Goal: Task Accomplishment & Management: Use online tool/utility

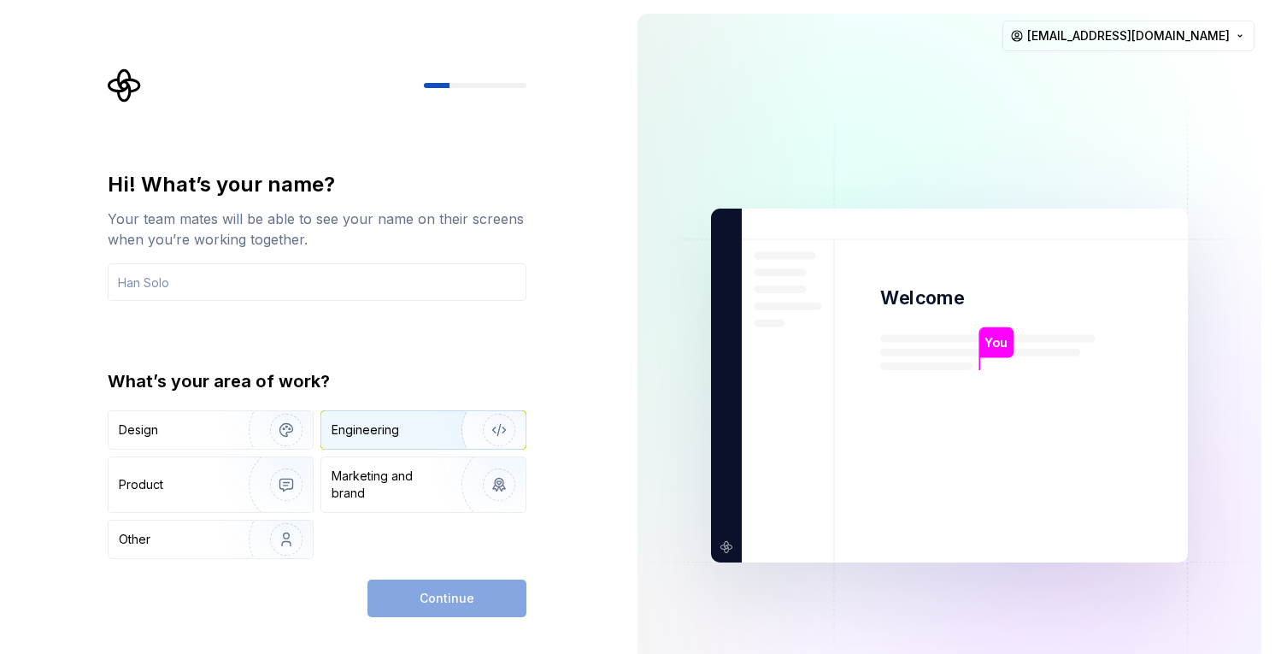
click at [383, 440] on div "Engineering" at bounding box center [423, 430] width 204 height 38
click at [426, 608] on div "Continue" at bounding box center [446, 598] width 159 height 38
click at [266, 291] on input "text" at bounding box center [317, 282] width 419 height 38
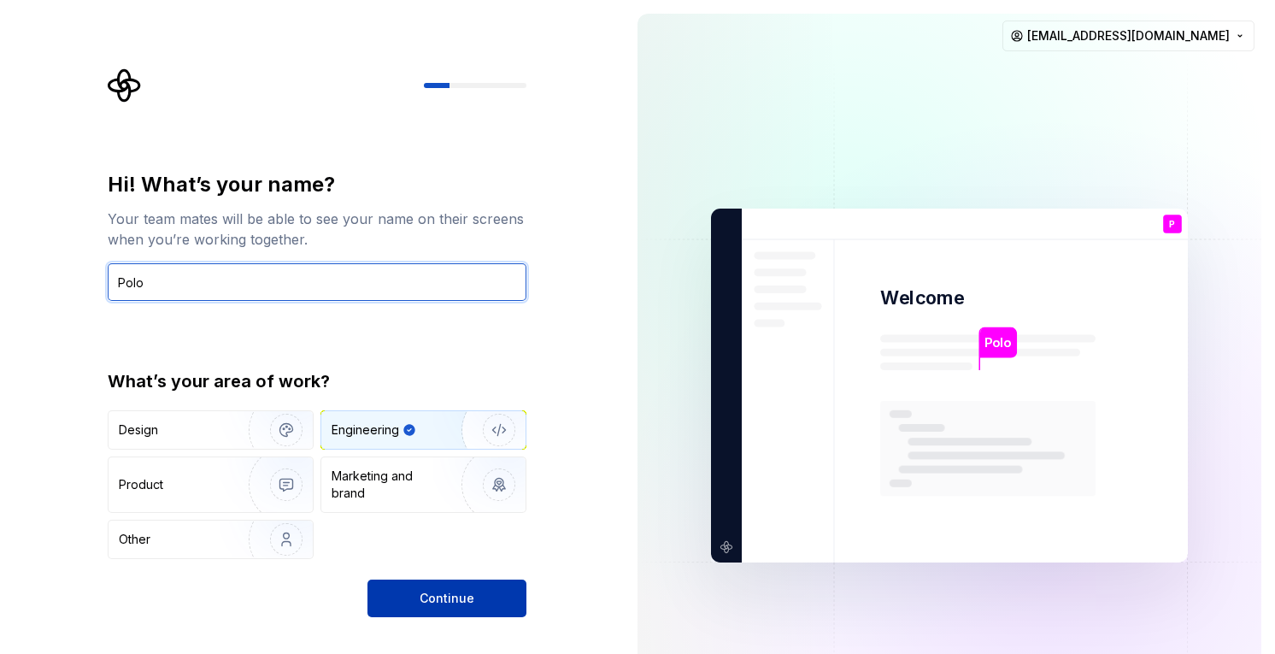
type input "Polo"
click at [475, 584] on button "Continue" at bounding box center [446, 598] width 159 height 38
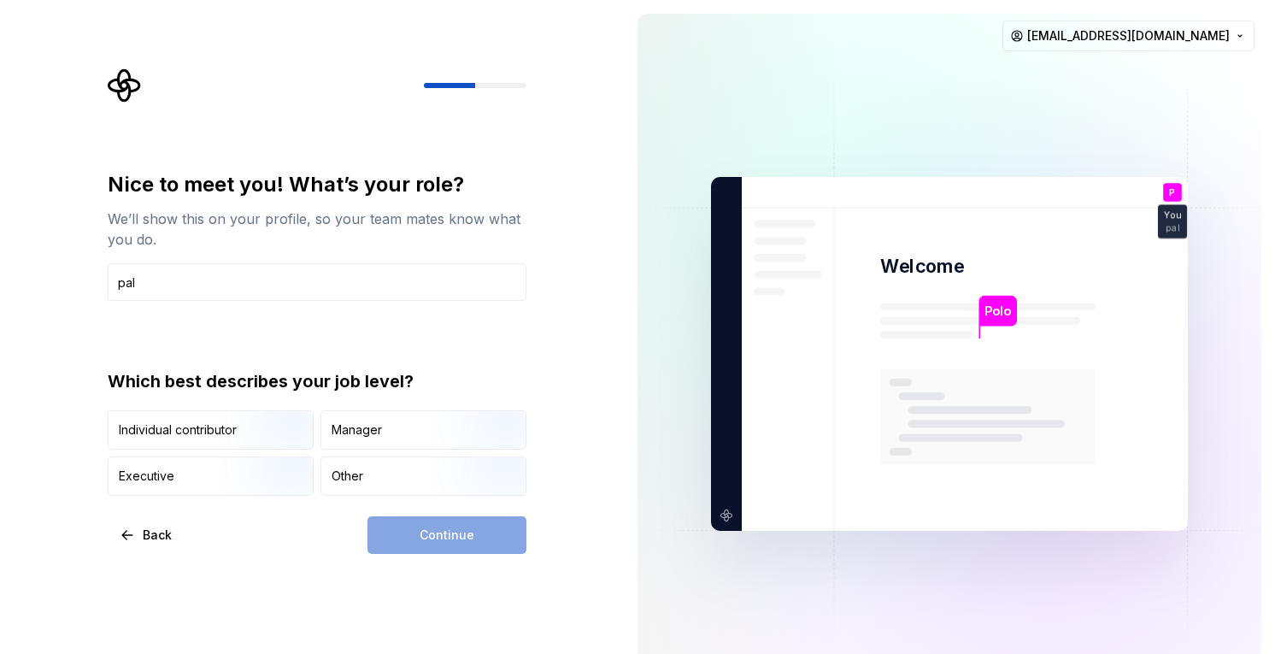
type input "pal"
click at [463, 539] on div "Continue" at bounding box center [446, 535] width 159 height 38
click at [238, 435] on img "button" at bounding box center [271, 451] width 109 height 115
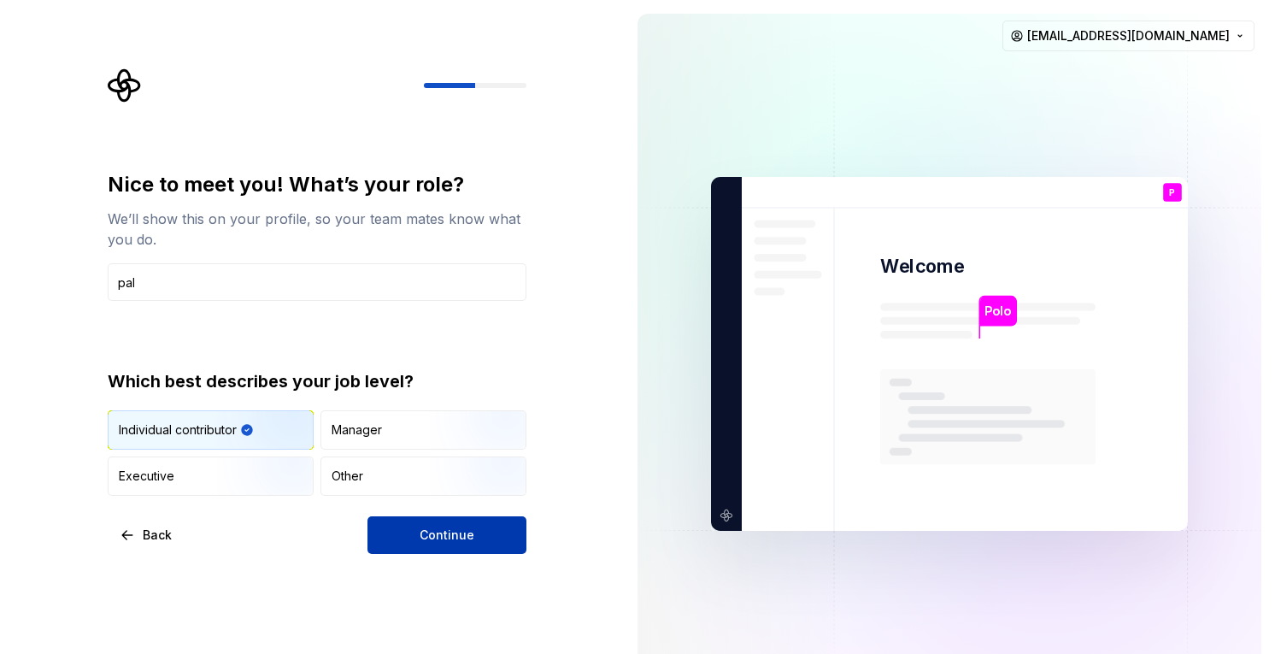
click at [424, 527] on span "Continue" at bounding box center [447, 534] width 55 height 17
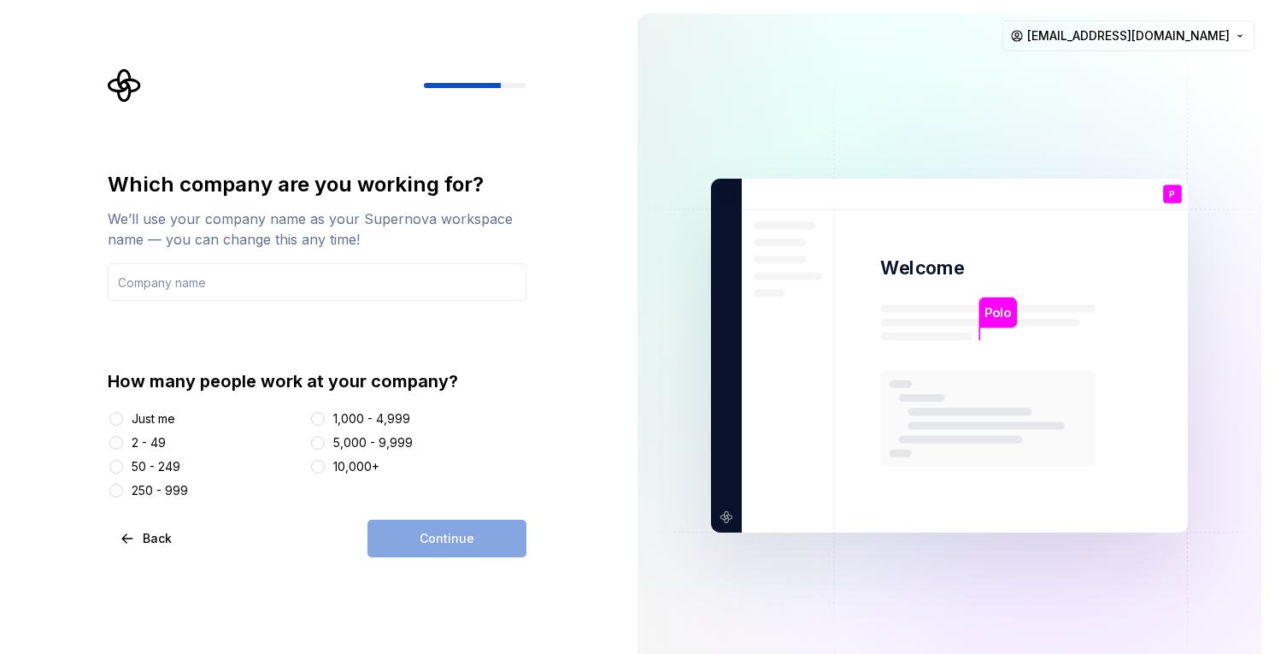
click at [143, 416] on div "Just me" at bounding box center [154, 418] width 44 height 17
click at [123, 416] on button "Just me" at bounding box center [116, 419] width 14 height 14
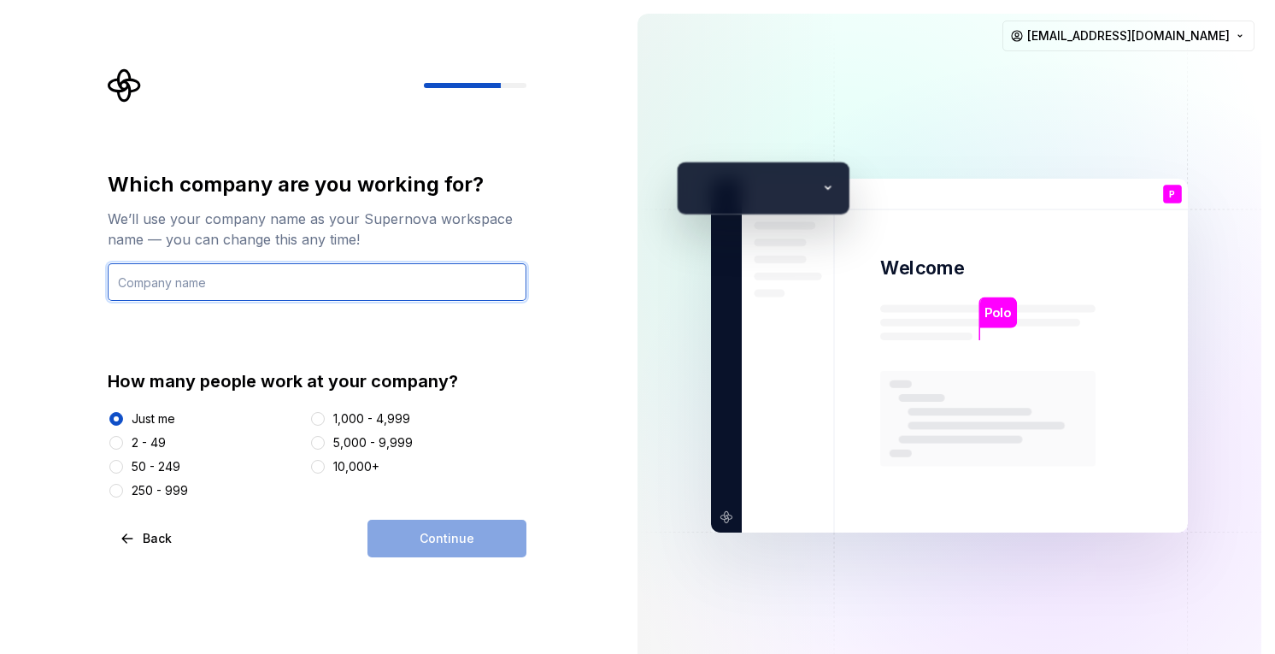
click at [322, 280] on input "text" at bounding box center [317, 282] width 419 height 38
type input "me"
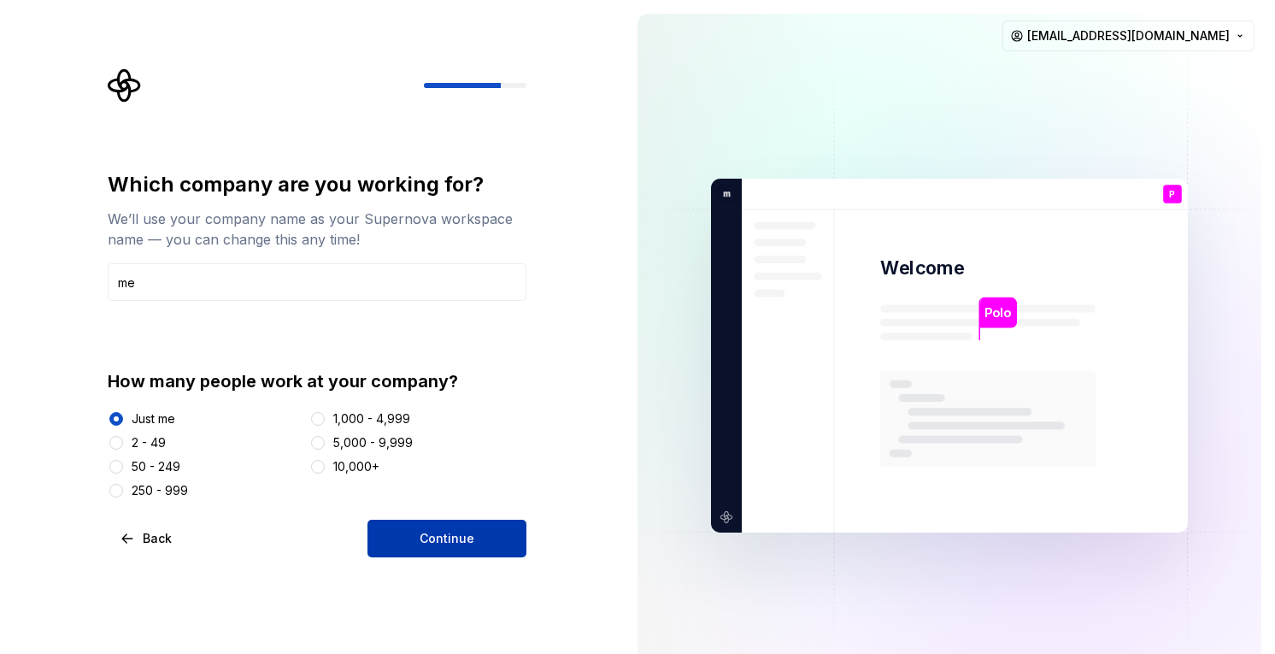
click at [456, 536] on span "Continue" at bounding box center [447, 538] width 55 height 17
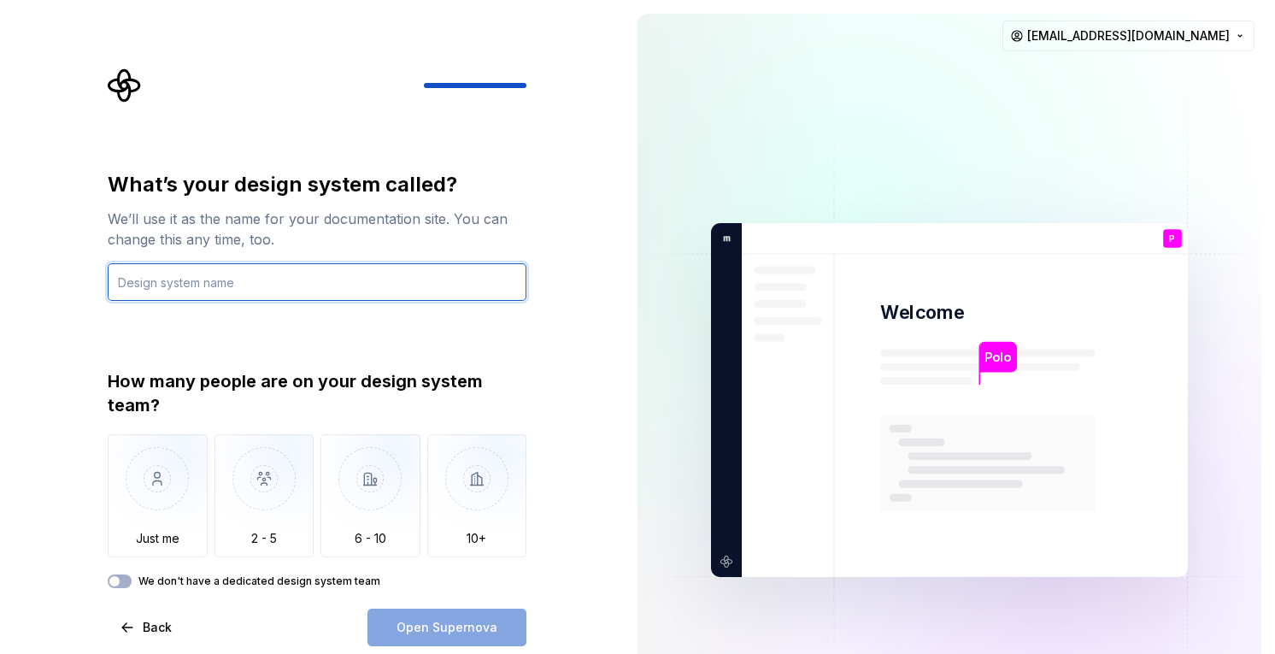
click at [309, 278] on input "text" at bounding box center [317, 282] width 419 height 38
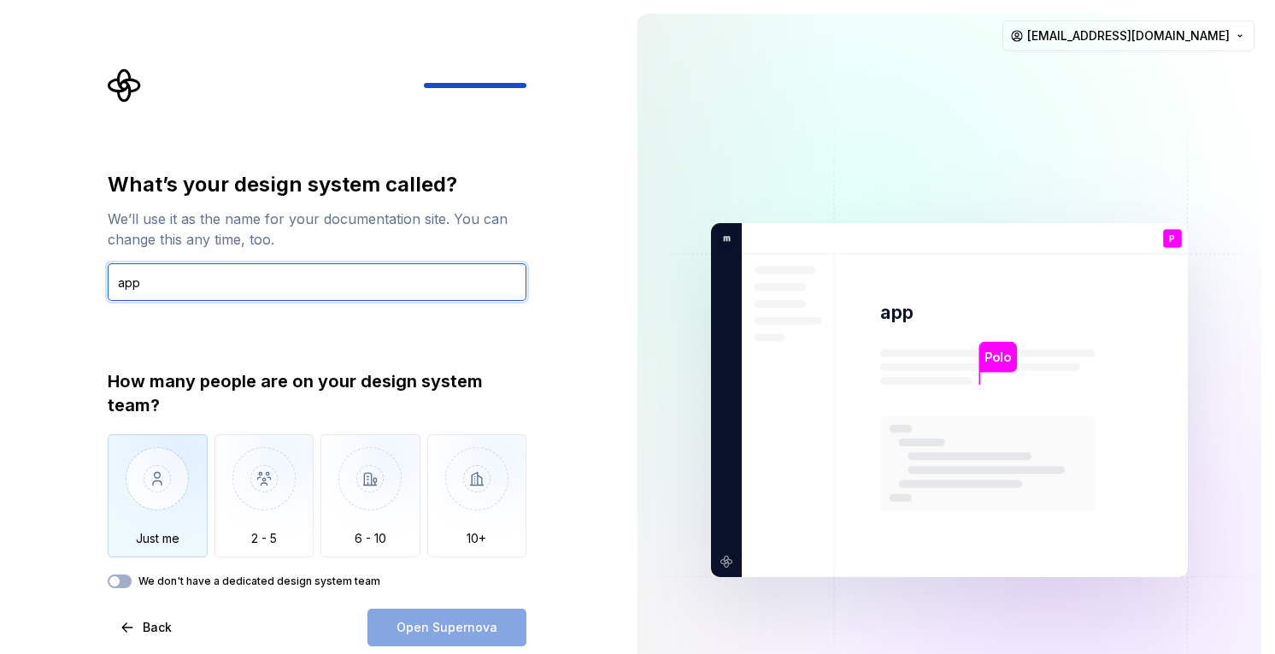
type input "app"
click at [174, 494] on img "button" at bounding box center [158, 491] width 100 height 115
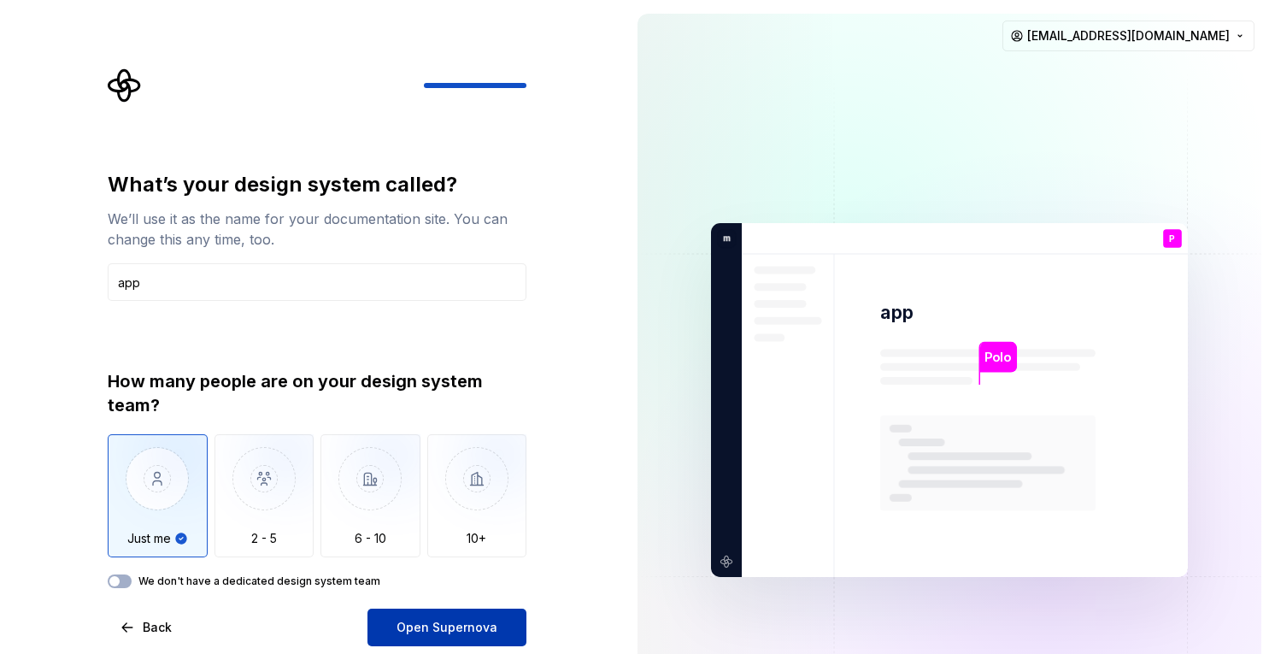
click at [427, 620] on span "Open Supernova" at bounding box center [447, 627] width 101 height 17
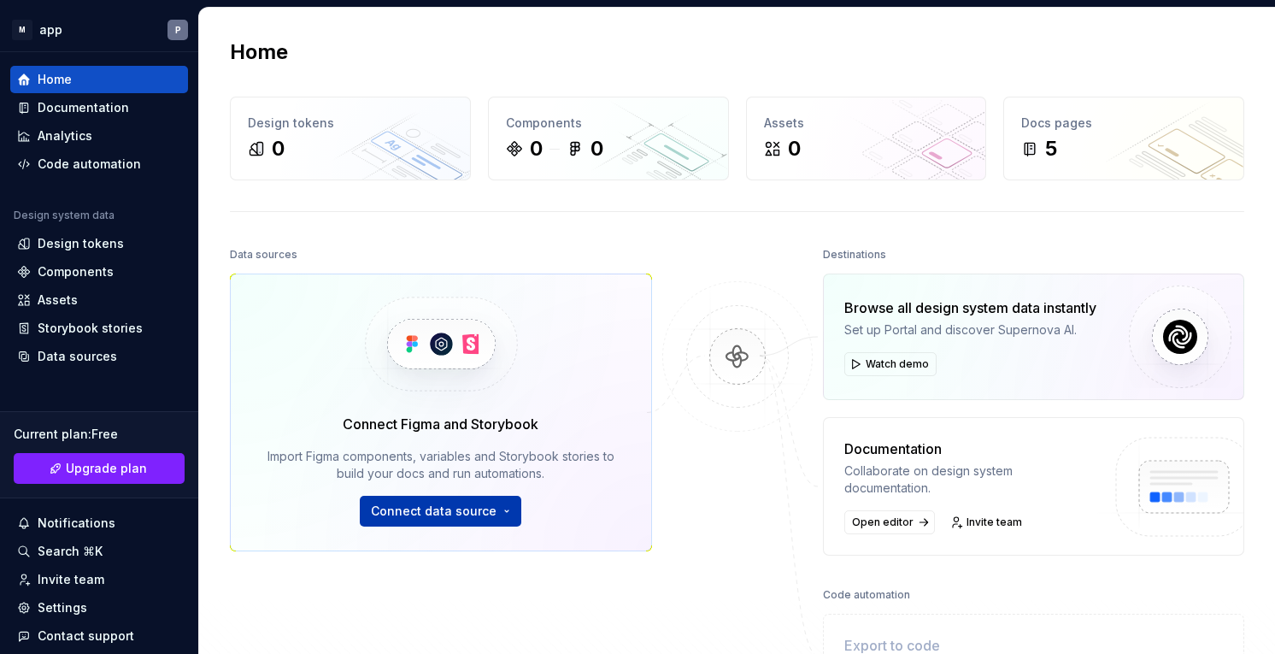
click at [447, 509] on span "Connect data source" at bounding box center [434, 511] width 126 height 17
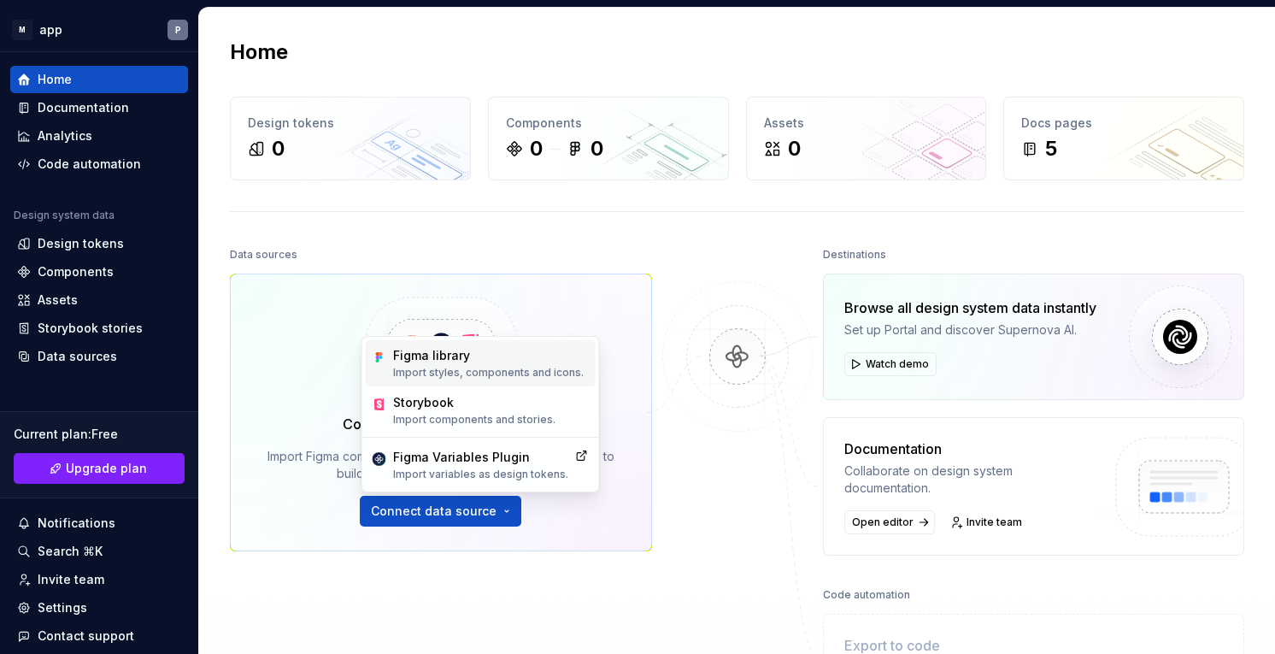
click at [514, 358] on div "Figma library" at bounding box center [488, 355] width 191 height 17
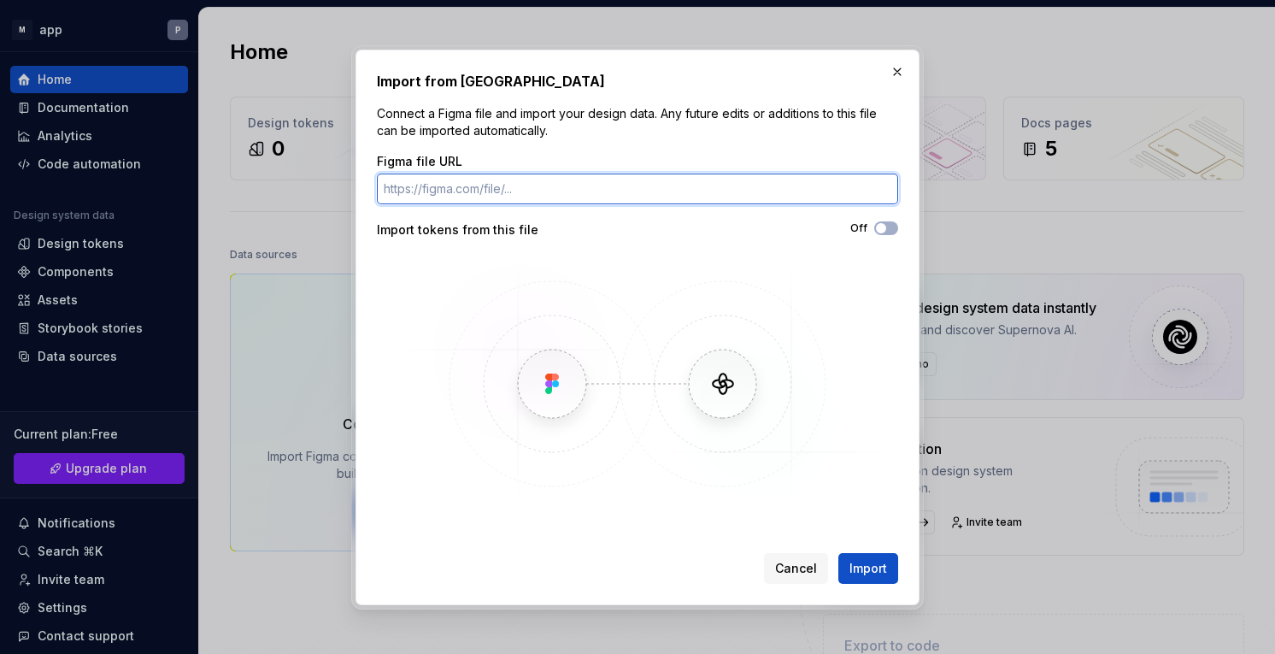
paste input "https://www.figma.com/make/Ekhc2IpGk11AI8sWbPQN4I/Money-Manager-App-Design?t=KR…"
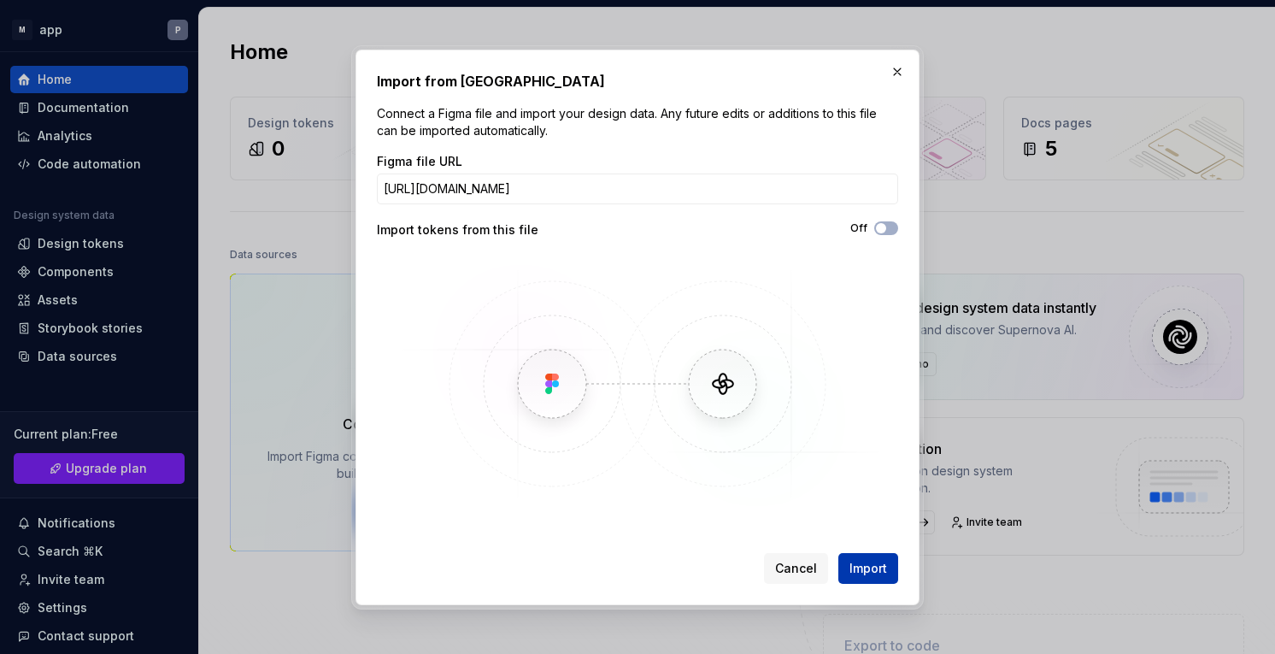
click at [881, 570] on span "Import" at bounding box center [868, 568] width 38 height 17
click at [890, 232] on button "Off" at bounding box center [886, 228] width 24 height 14
click at [865, 554] on button "Import" at bounding box center [868, 568] width 60 height 31
click at [865, 568] on span "Import" at bounding box center [868, 568] width 38 height 17
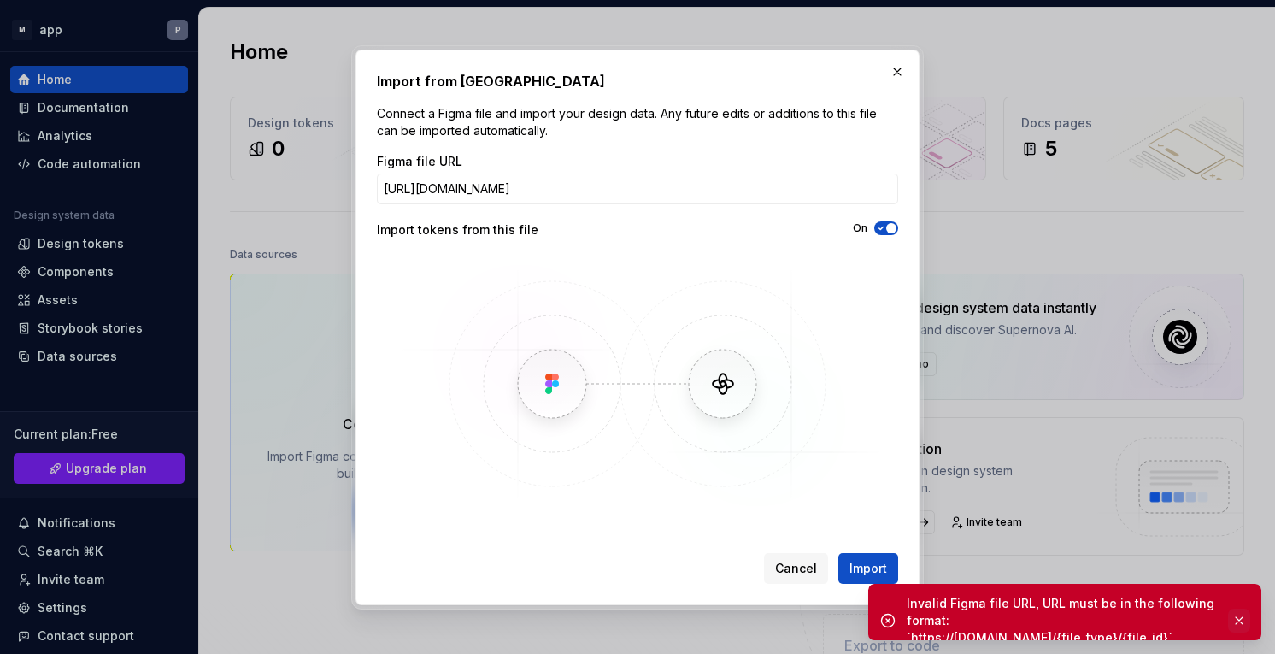
click at [1237, 608] on button "button" at bounding box center [1239, 620] width 22 height 24
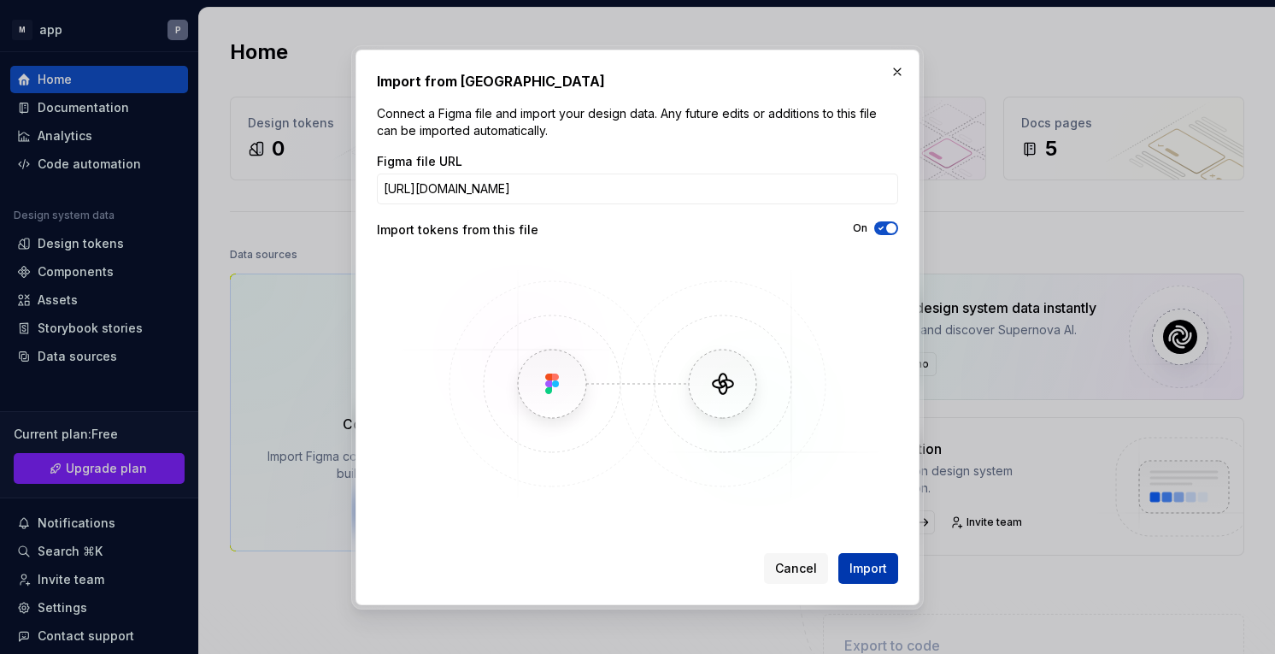
click at [880, 560] on span "Import" at bounding box center [868, 568] width 38 height 17
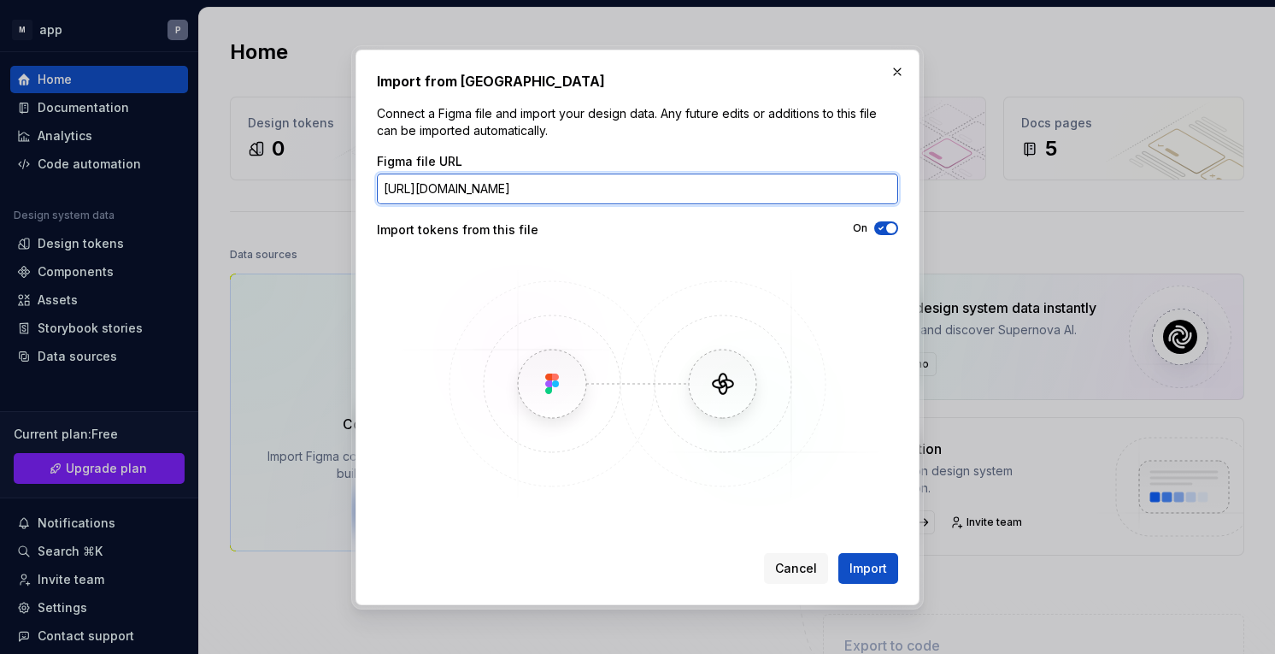
click at [708, 189] on input "https://www.figma.com/make/Ekhc2IpGk11AI8sWbPQN4I/Money-Manager-App-Design?t=KR…" at bounding box center [637, 188] width 521 height 31
paste input "6"
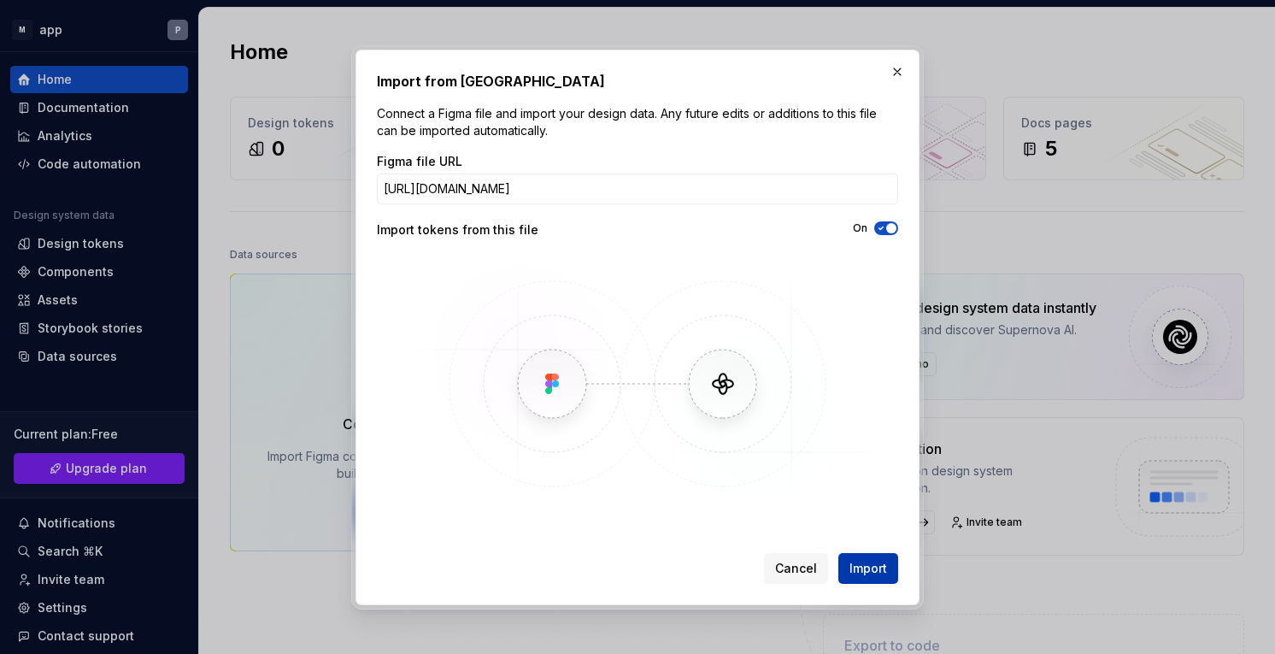
click at [875, 569] on span "Import" at bounding box center [868, 568] width 38 height 17
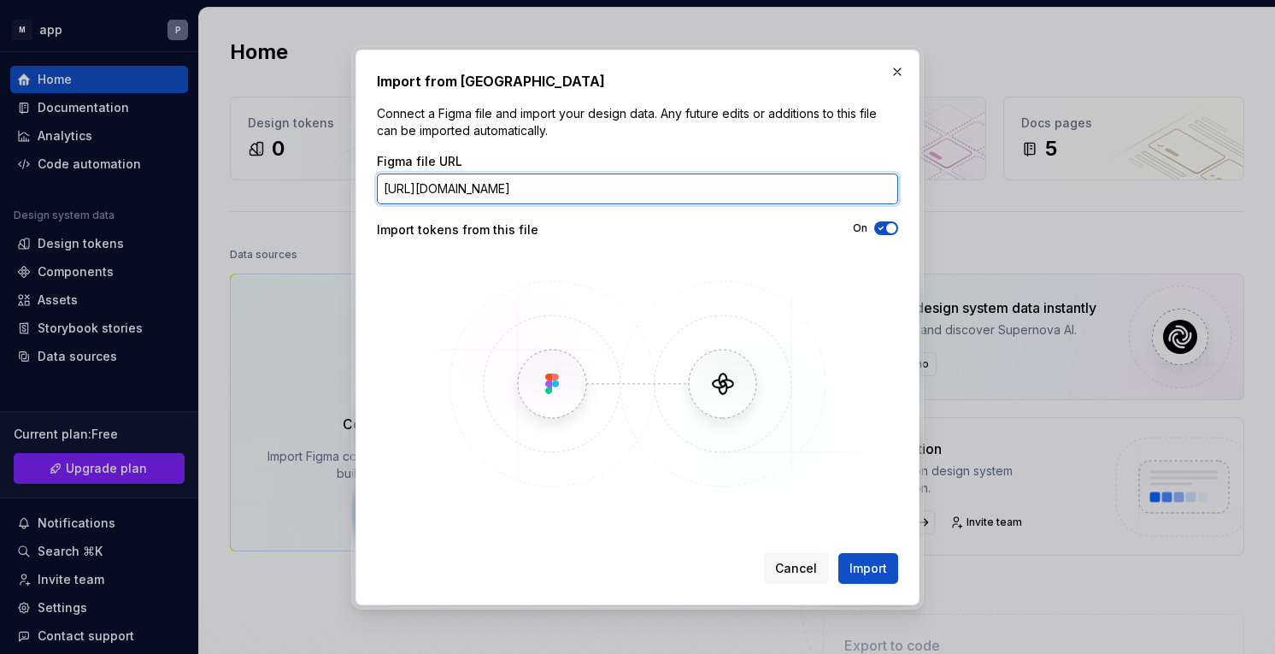
click at [702, 197] on input "https://www.figma.com/make/Ekhc2IpGk11AI8sWbPQN4I/Money-Manager-App-Design?t=KR…" at bounding box center [637, 188] width 521 height 31
paste input "fullscreen=1"
type input "https://www.figma.com/make/Ekhc2IpGk11AI8sWbPQN4I/Money-Manager-App-Design?full…"
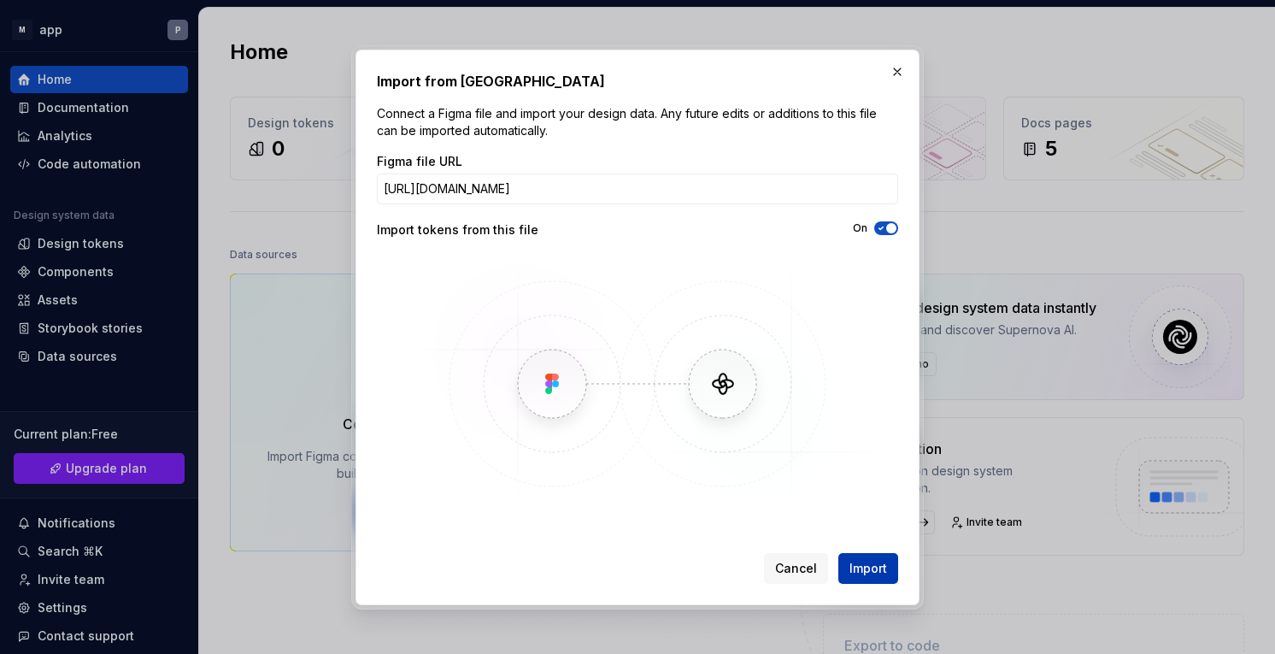
click at [862, 568] on span "Import" at bounding box center [868, 568] width 38 height 17
click at [885, 232] on icon "button" at bounding box center [881, 228] width 14 height 10
click at [809, 568] on span "Cancel" at bounding box center [796, 568] width 42 height 17
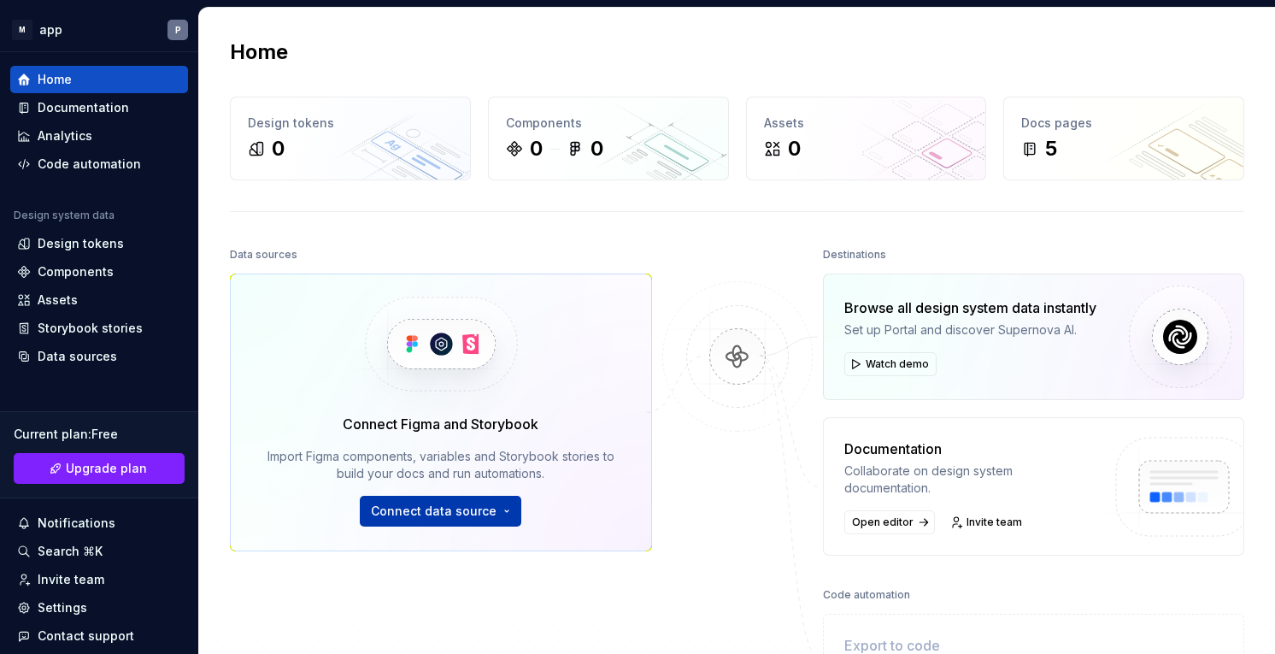
click at [444, 507] on span "Connect data source" at bounding box center [434, 511] width 126 height 17
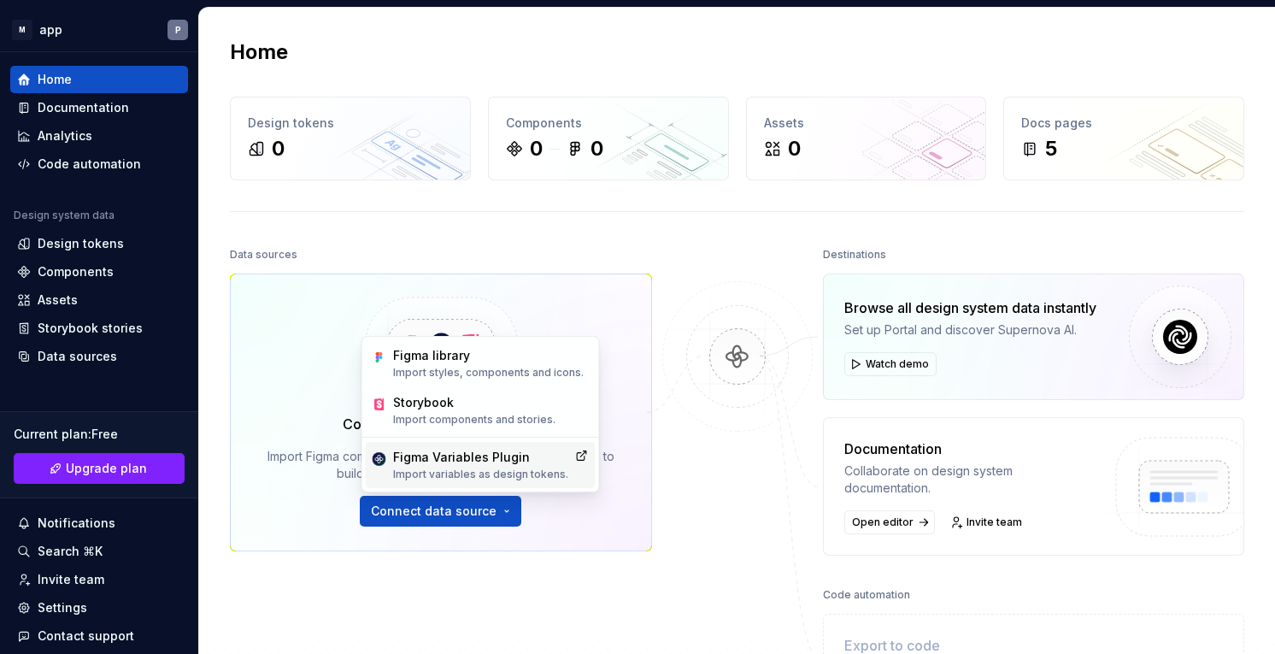
click at [575, 456] on icon at bounding box center [582, 456] width 14 height 14
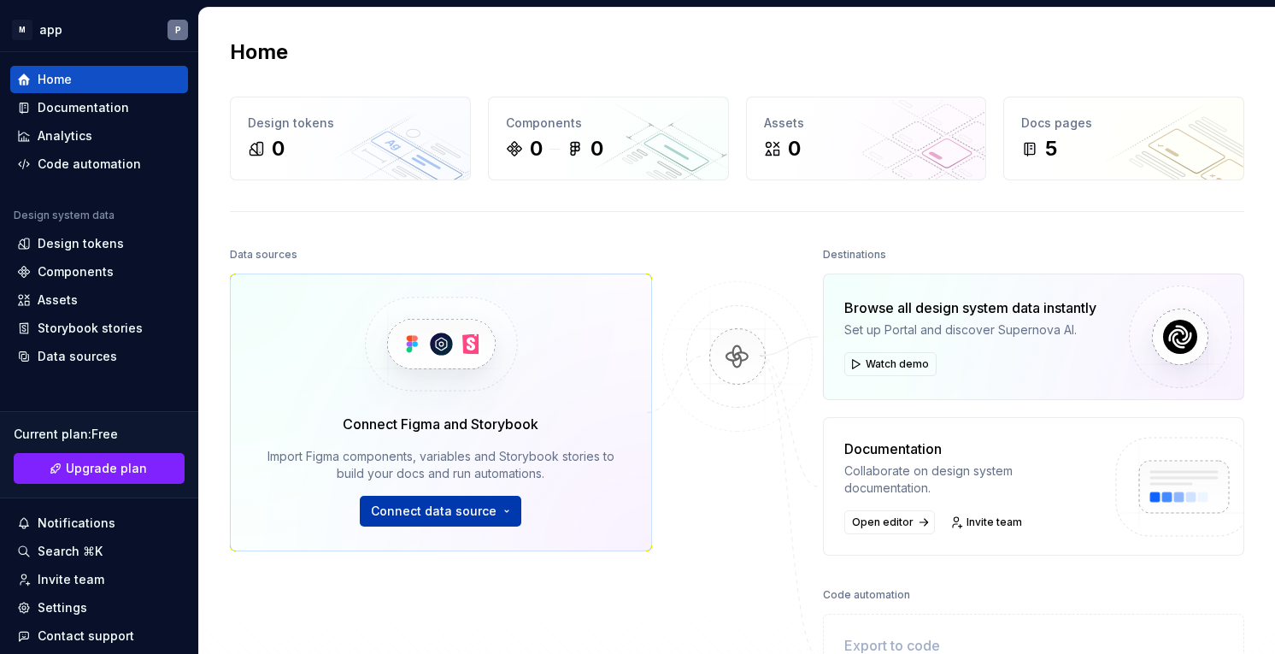
click at [461, 510] on span "Connect data source" at bounding box center [434, 511] width 126 height 17
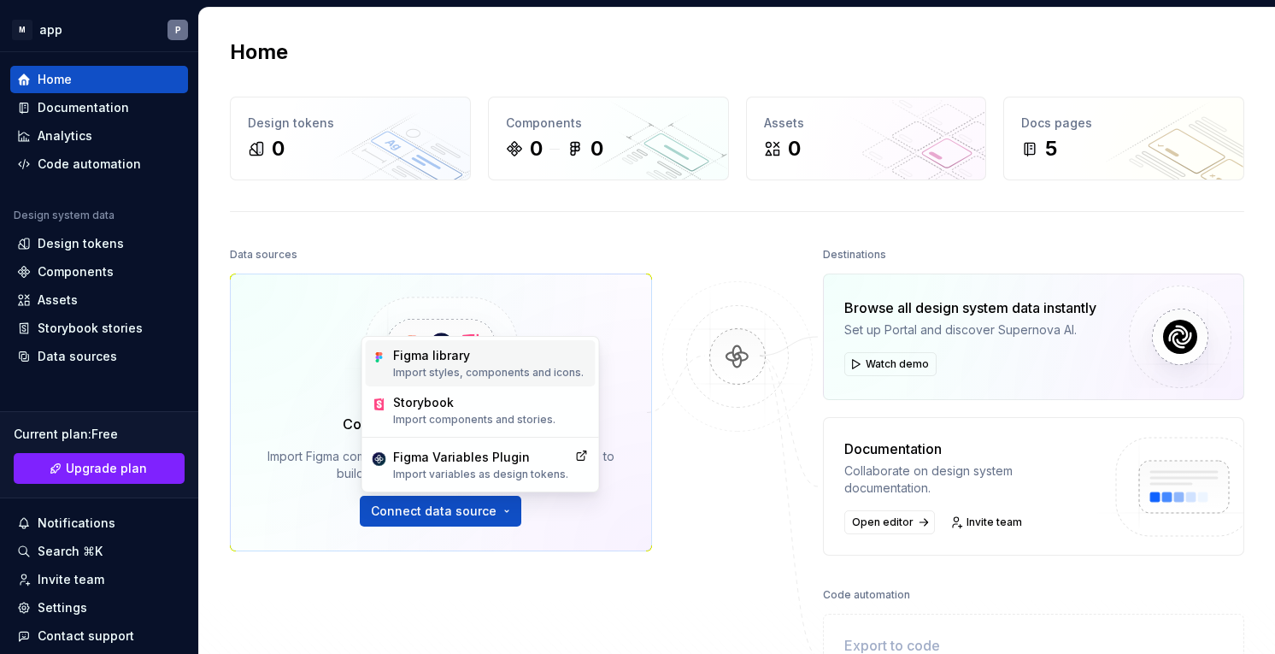
click at [498, 375] on p "Import styles, components and icons." at bounding box center [488, 373] width 191 height 14
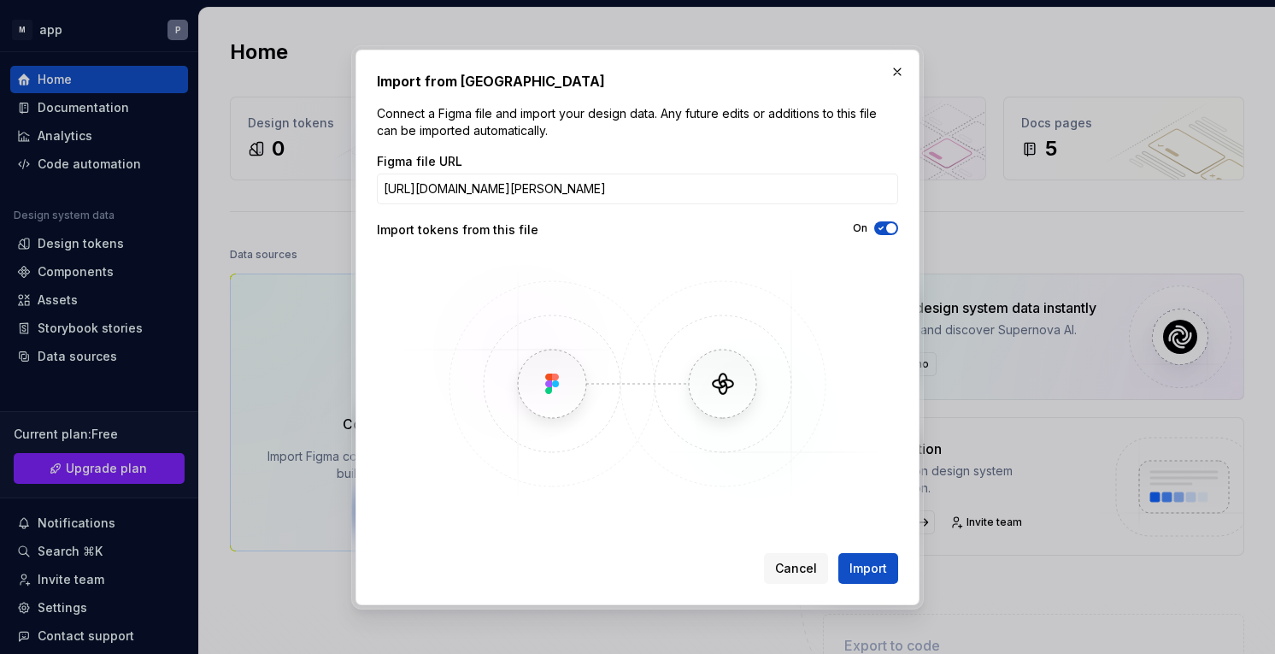
scroll to position [0, 247]
type input "https://www.figma.com/design/NR3TRteTo8P1fZmwSzJk0L/Soumya-Dixit-s-team-library…"
click at [866, 561] on span "Import" at bounding box center [868, 568] width 38 height 17
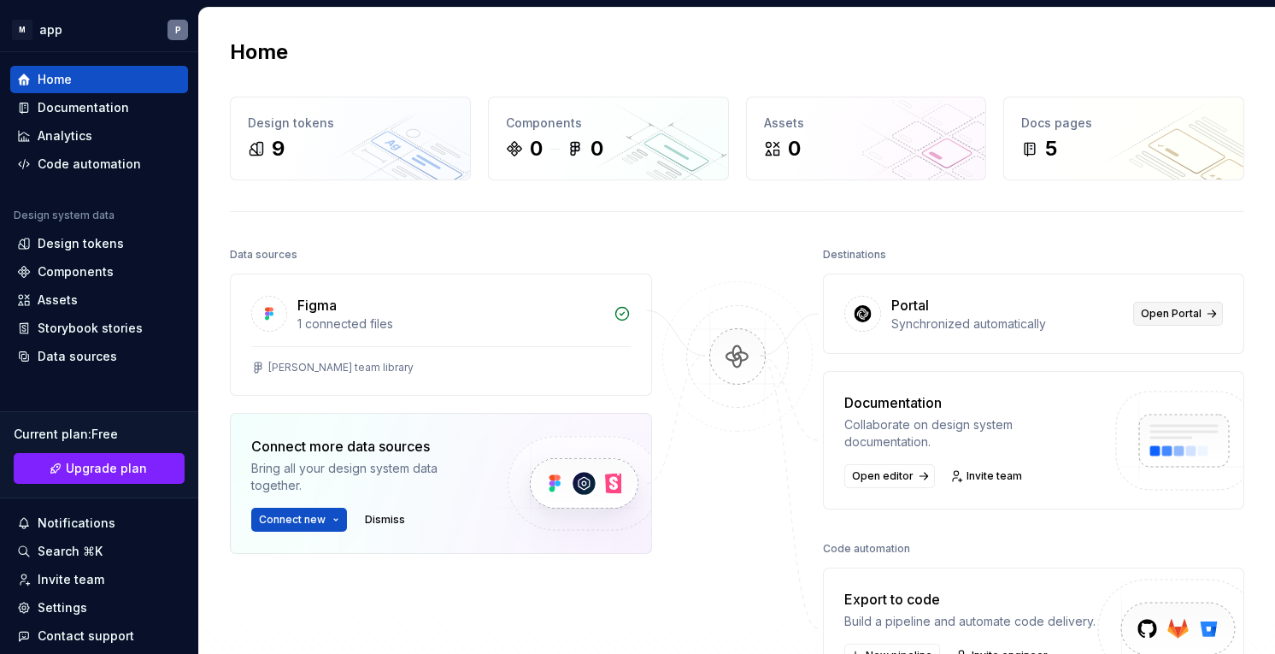
click at [1175, 313] on span "Open Portal" at bounding box center [1171, 314] width 61 height 14
click at [576, 327] on div "1 connected files" at bounding box center [450, 323] width 306 height 17
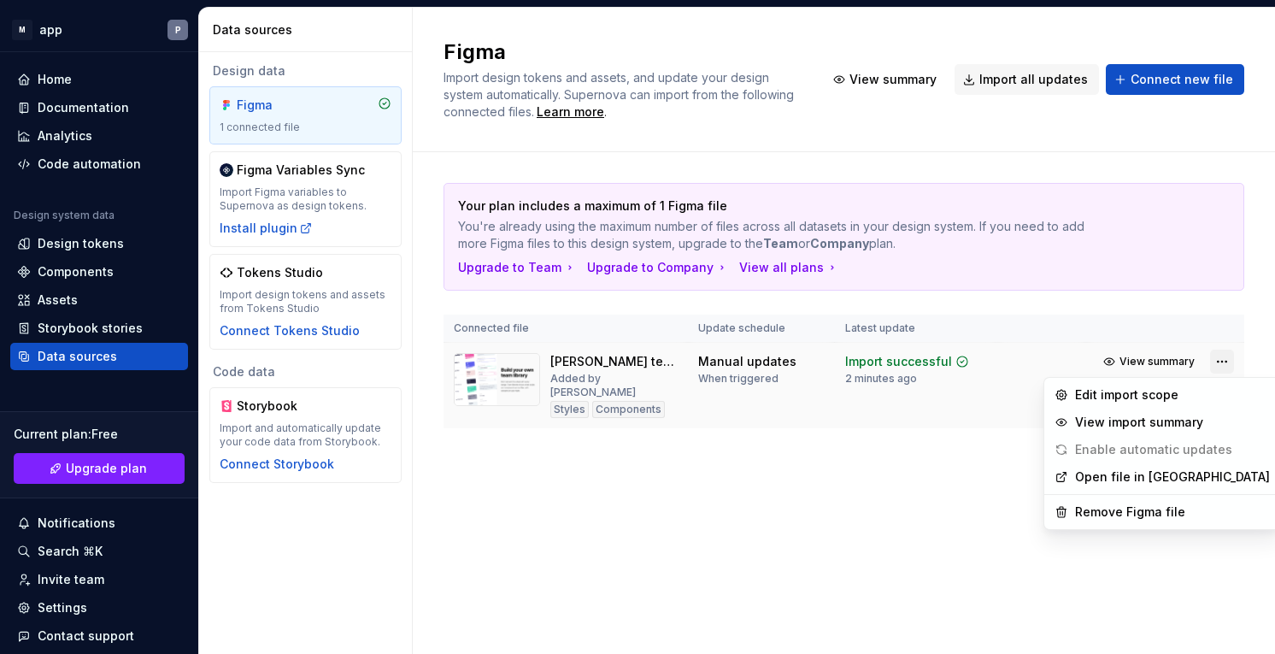
click at [1226, 360] on html "M app P Home Documentation Analytics Code automation Design system data Design …" at bounding box center [637, 327] width 1275 height 654
click at [764, 553] on html "M app P Home Documentation Analytics Code automation Design system data Design …" at bounding box center [637, 327] width 1275 height 654
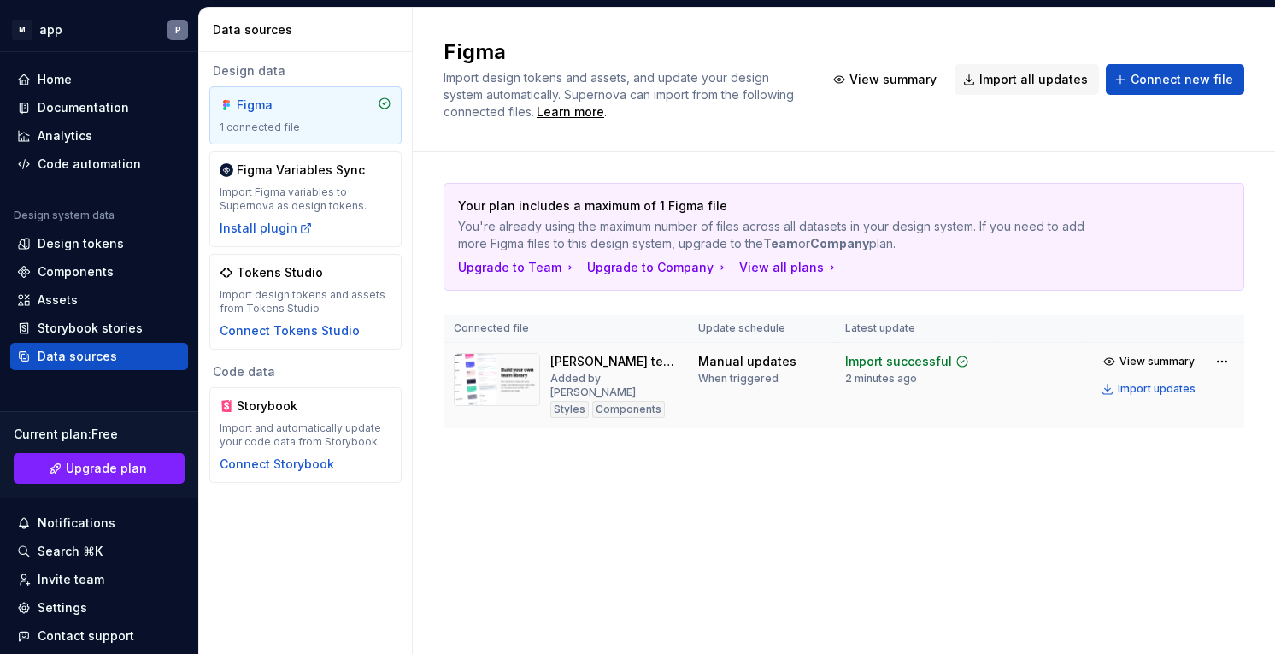
click at [805, 386] on td "Manual updates When triggered" at bounding box center [761, 386] width 146 height 86
click at [830, 362] on td "Manual updates When triggered" at bounding box center [761, 386] width 146 height 86
click at [502, 385] on img at bounding box center [497, 379] width 86 height 53
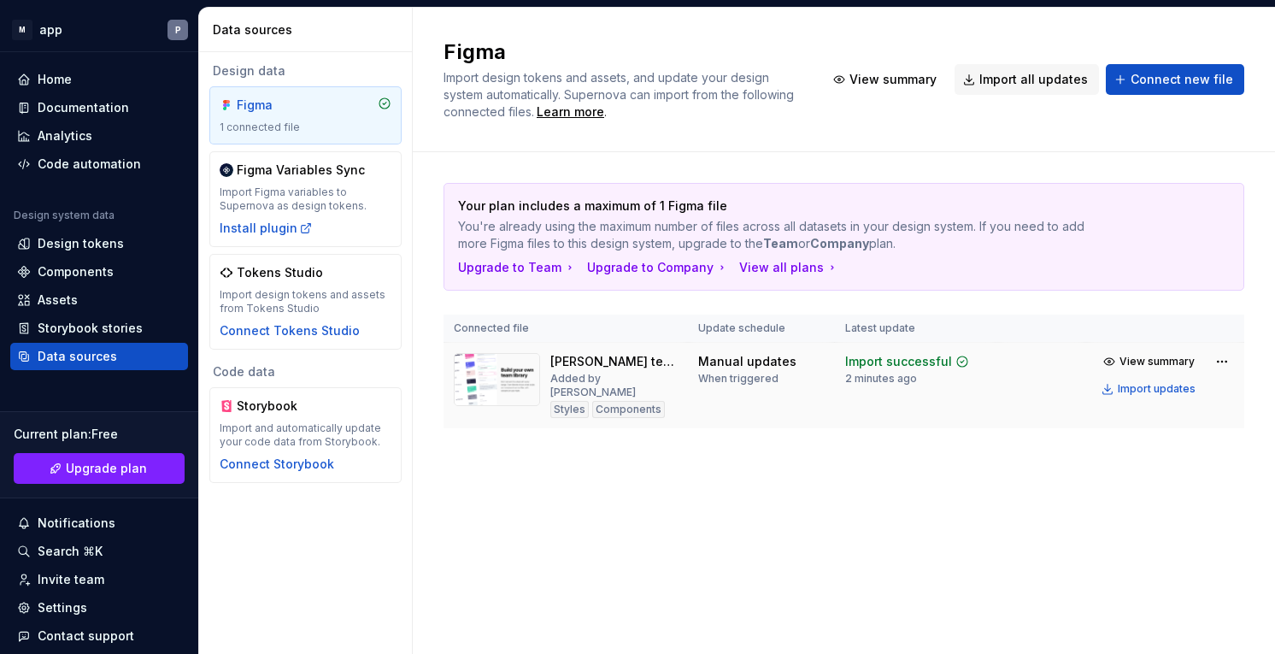
click at [502, 385] on img at bounding box center [497, 379] width 86 height 53
click at [1161, 364] on span "View summary" at bounding box center [1157, 362] width 75 height 14
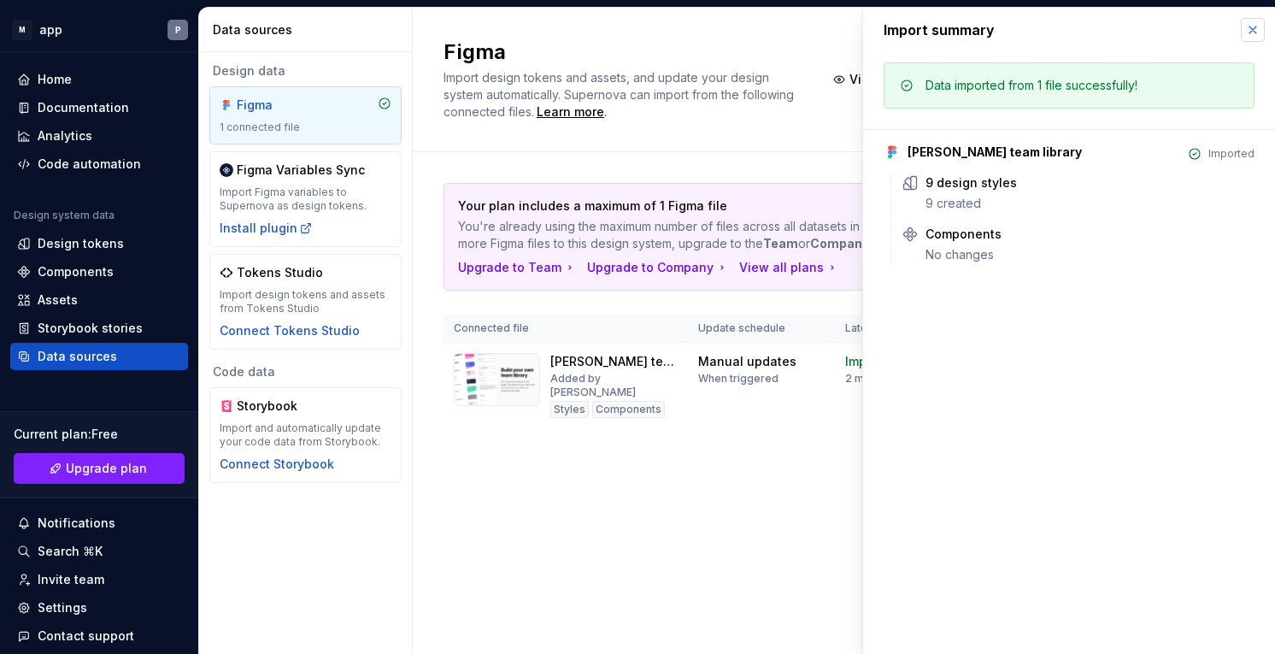
click at [1252, 38] on button "button" at bounding box center [1253, 30] width 24 height 24
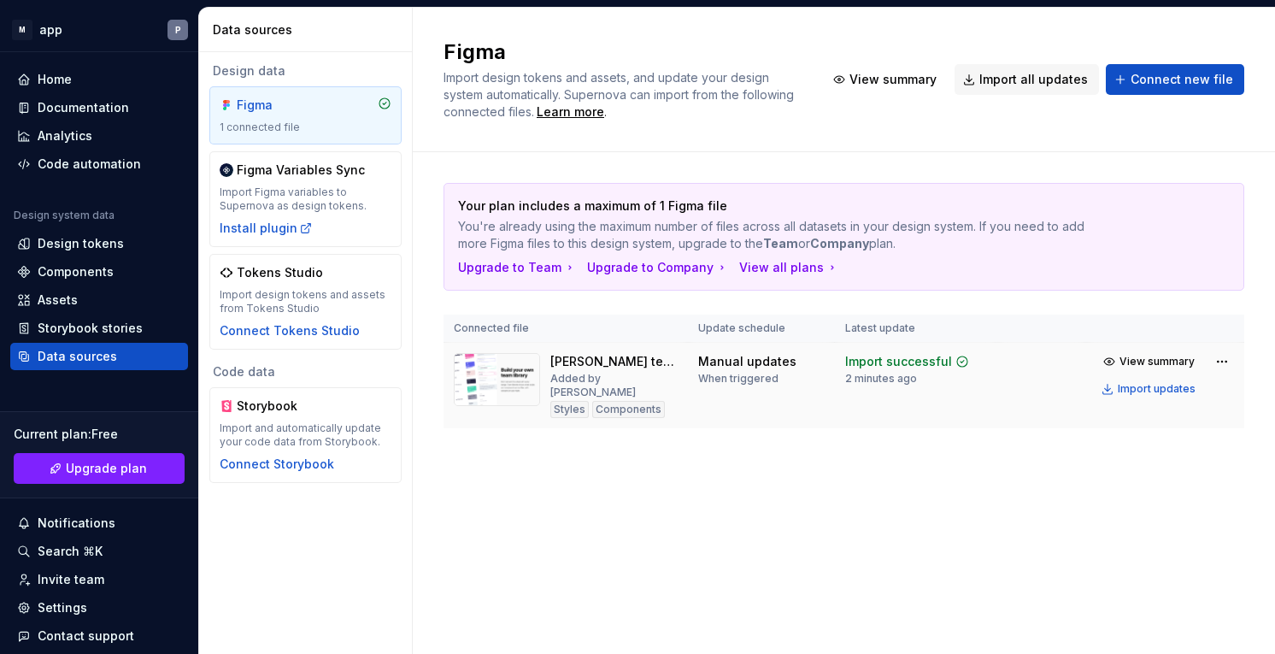
click at [501, 381] on img at bounding box center [497, 379] width 86 height 53
click at [1220, 359] on html "M app P Home Documentation Analytics Code automation Design system data Design …" at bounding box center [637, 327] width 1275 height 654
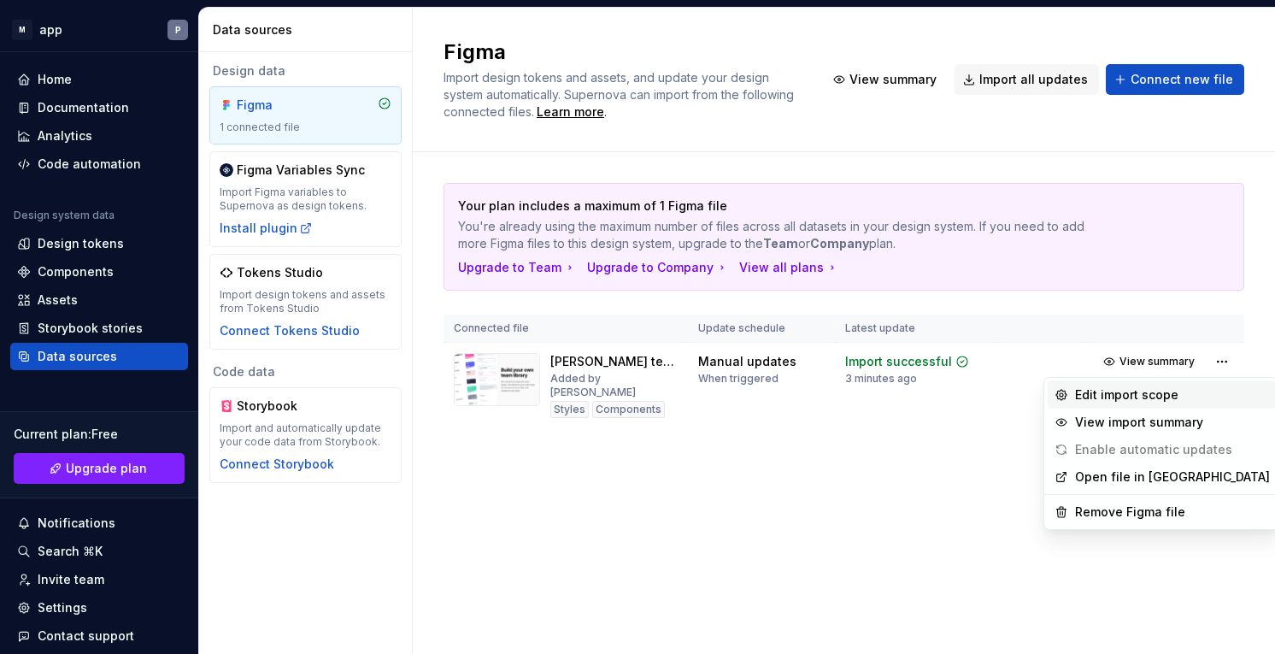
click at [1148, 396] on div "Edit import scope" at bounding box center [1172, 394] width 195 height 17
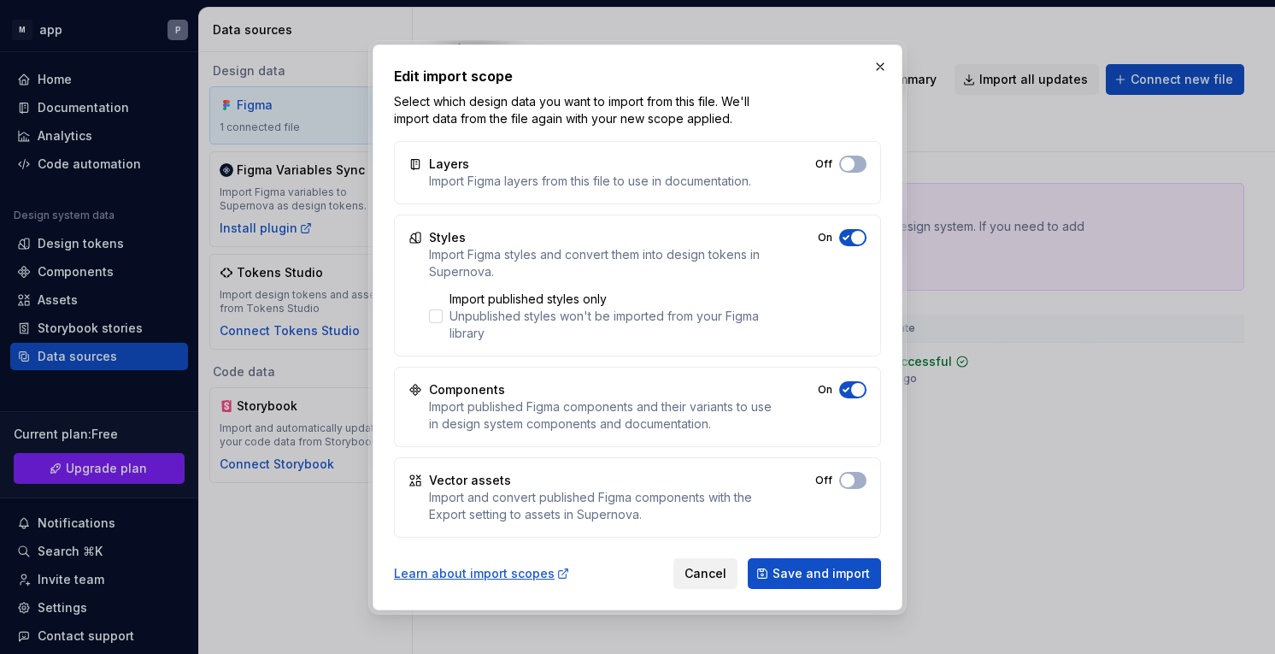
click at [697, 570] on span "Cancel" at bounding box center [706, 573] width 42 height 17
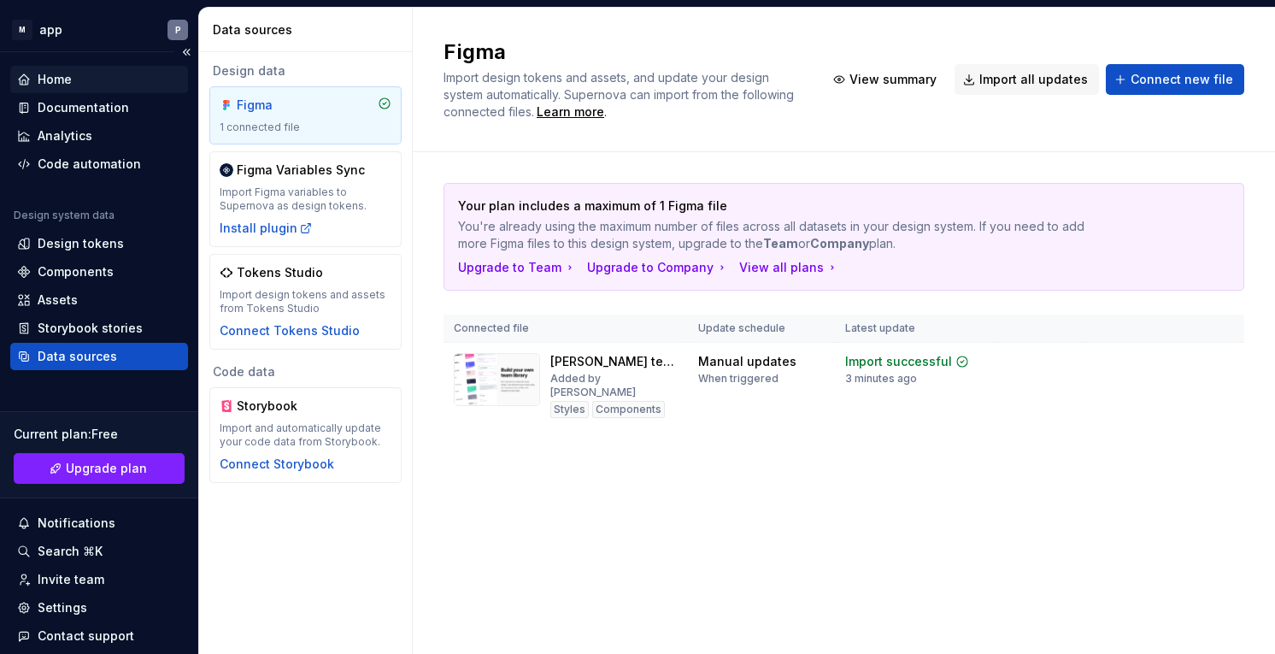
click at [105, 87] on div "Home" at bounding box center [99, 79] width 164 height 17
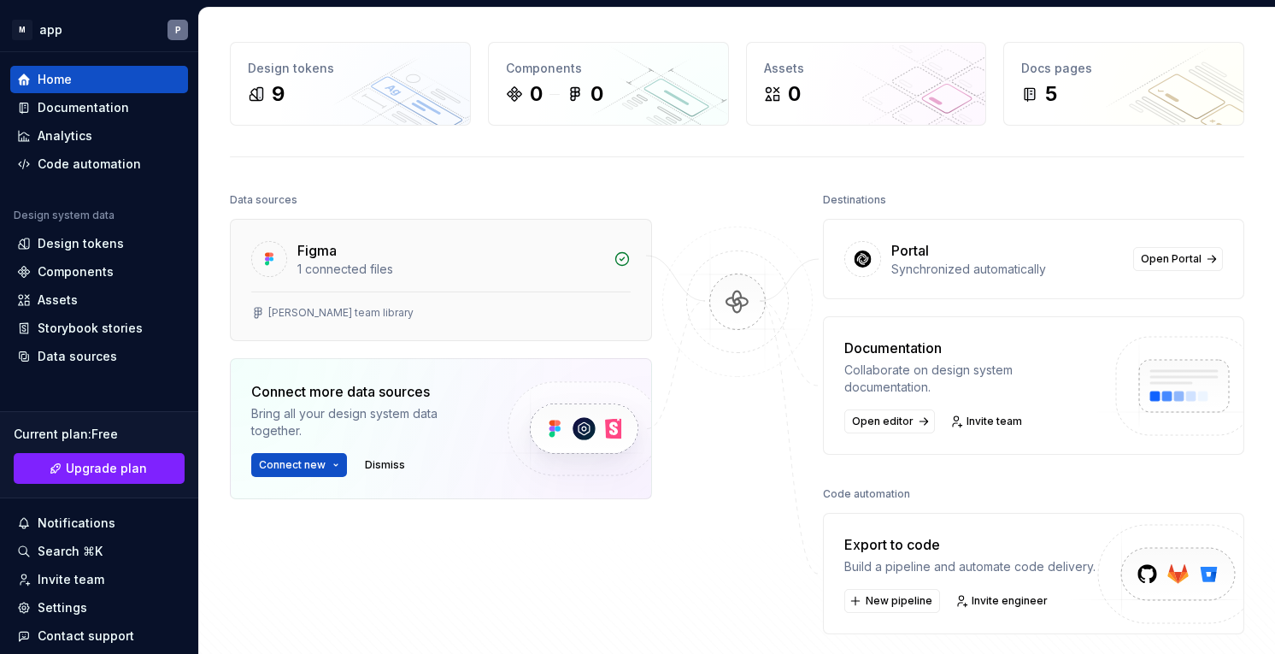
scroll to position [56, 0]
click at [452, 308] on div "Soumya Dixit's team library" at bounding box center [440, 312] width 379 height 14
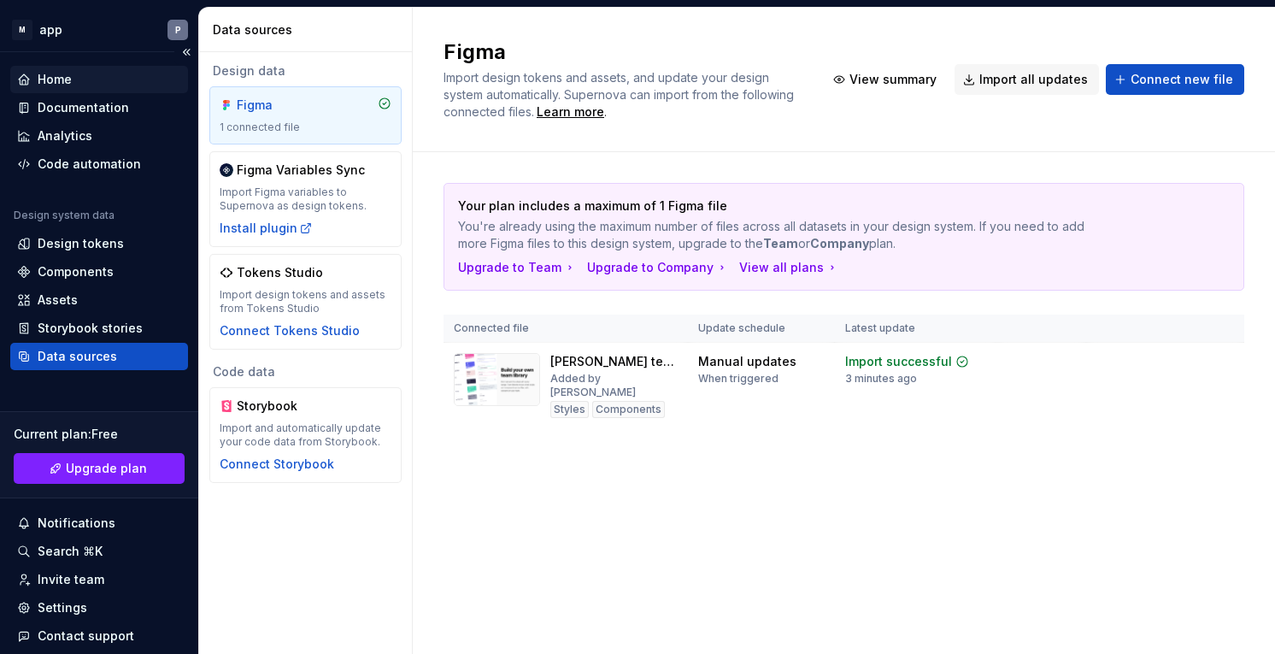
click at [67, 79] on div "Home" at bounding box center [55, 79] width 34 height 17
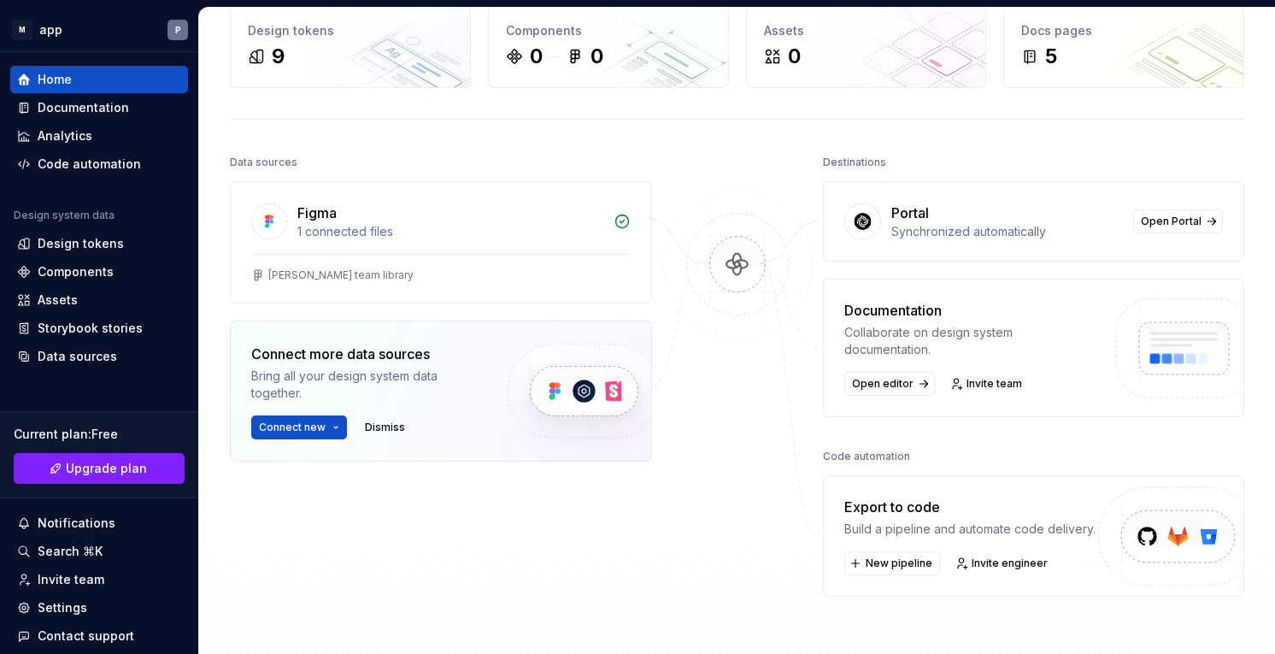
scroll to position [85, 0]
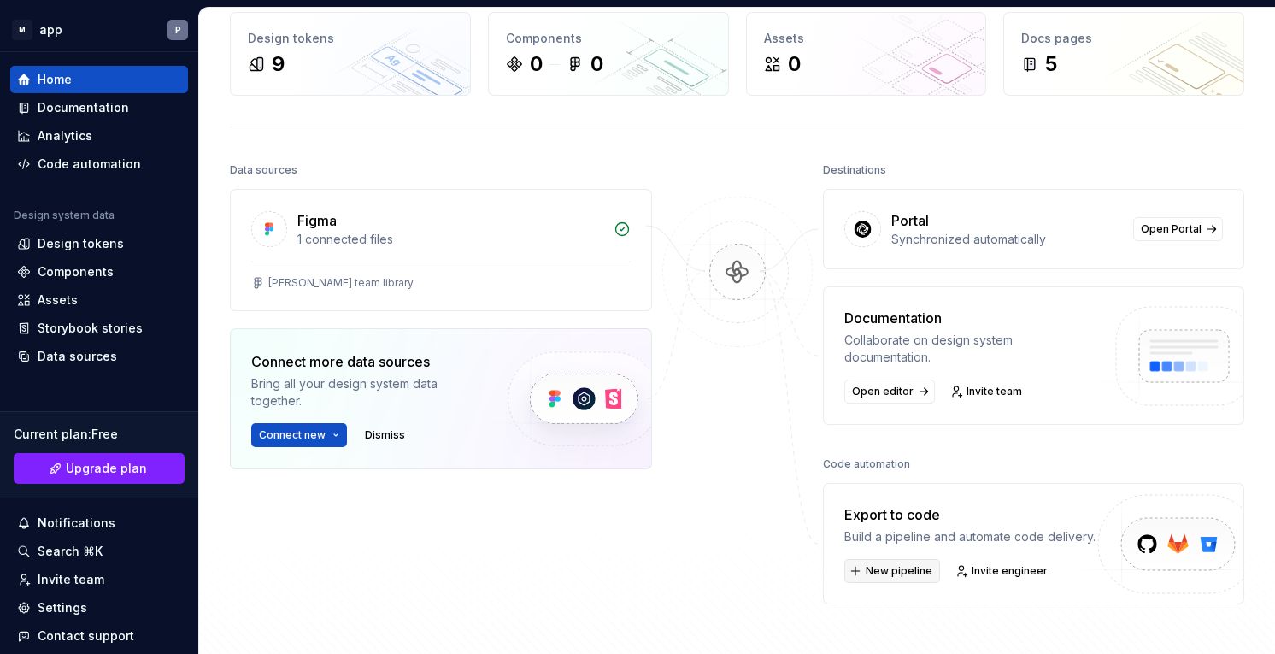
click at [911, 569] on span "New pipeline" at bounding box center [899, 571] width 67 height 14
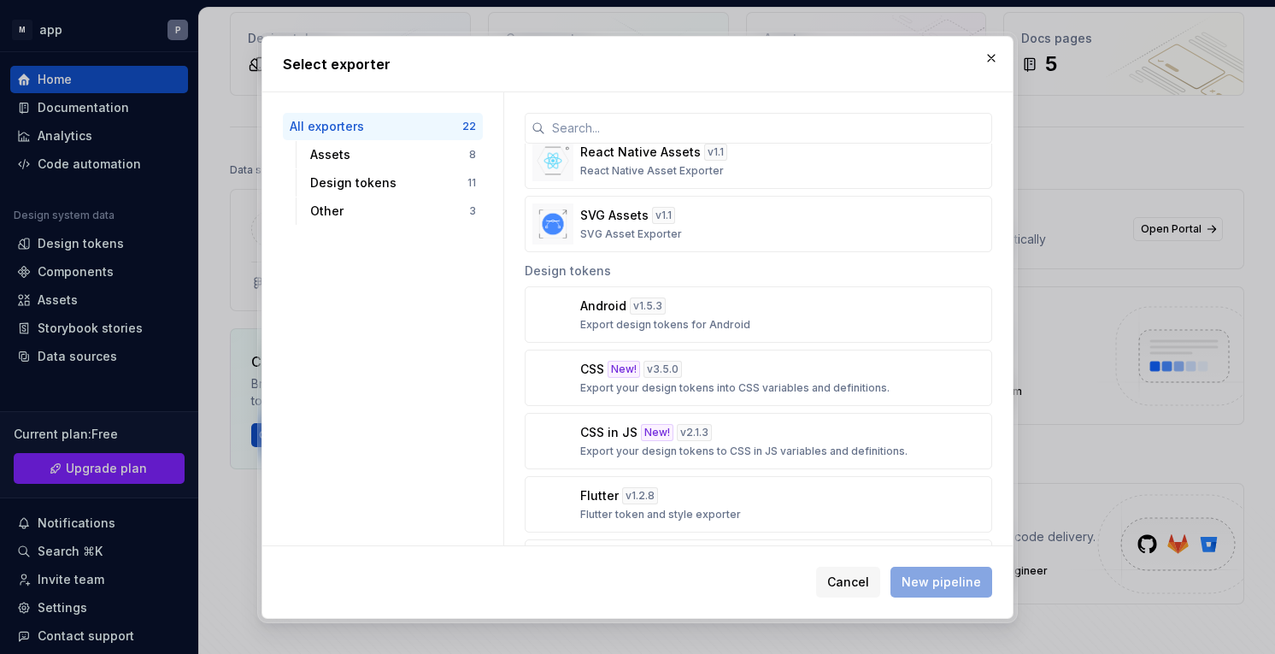
scroll to position [444, 0]
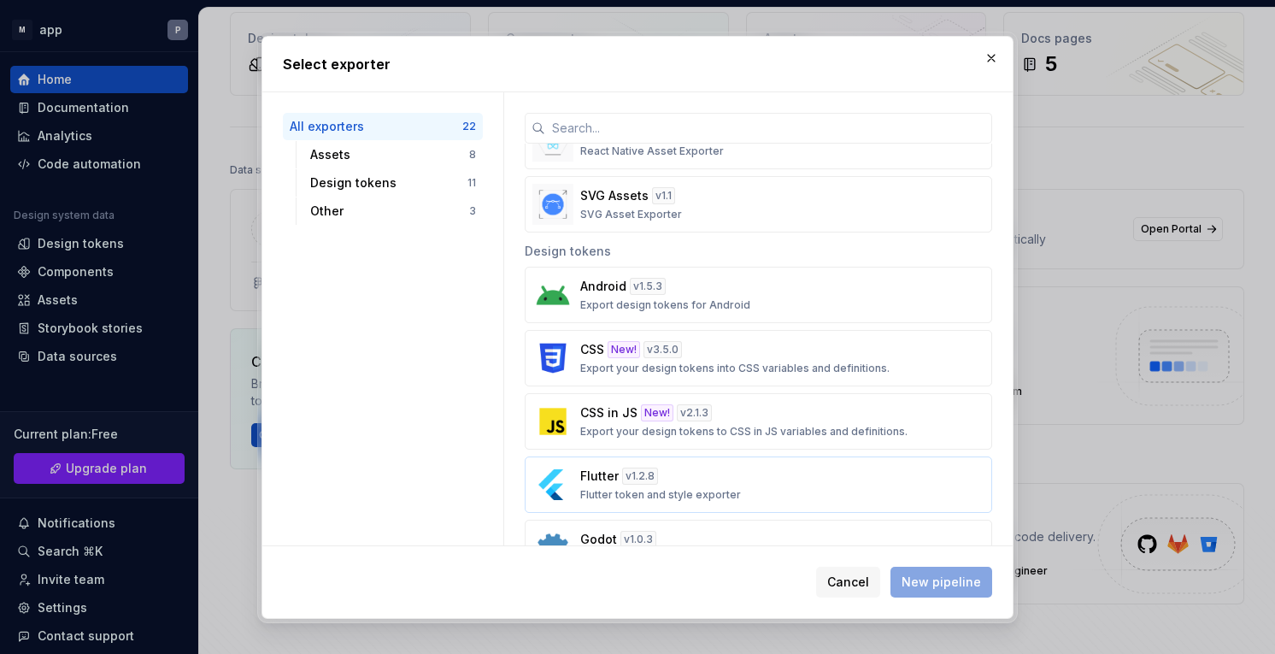
click at [766, 493] on div "Flutter v 1.2.8 Flutter token and style exporter" at bounding box center [753, 484] width 346 height 34
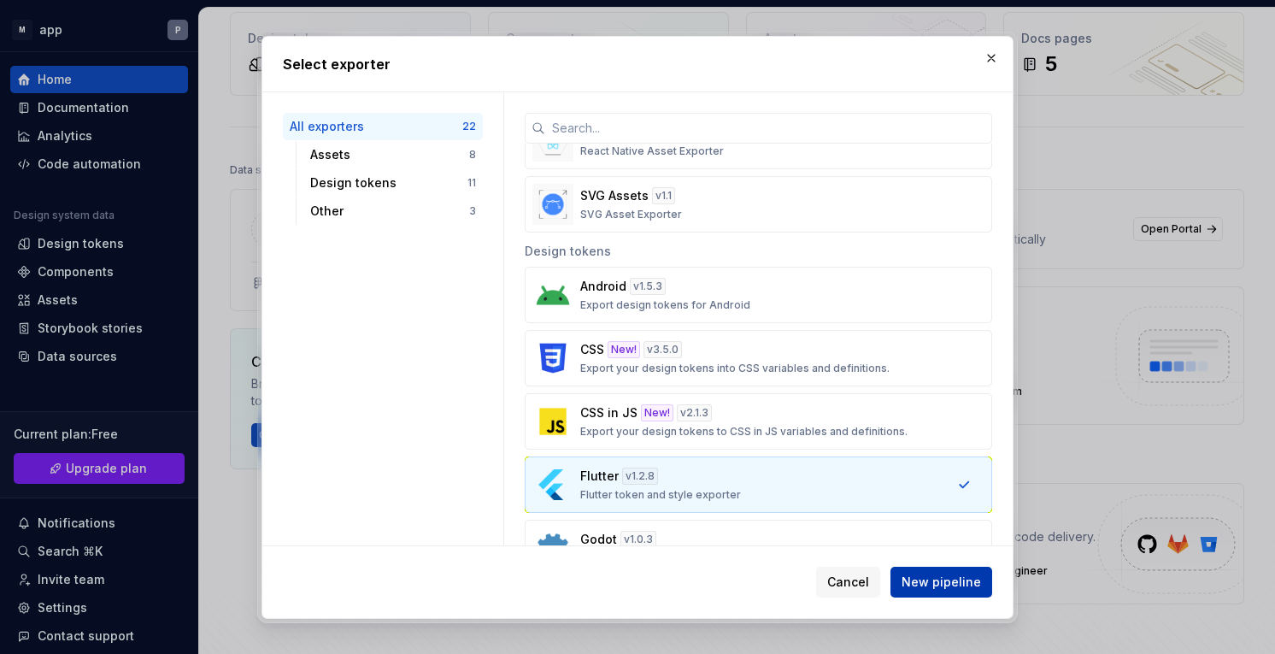
click at [938, 584] on span "New pipeline" at bounding box center [941, 581] width 79 height 17
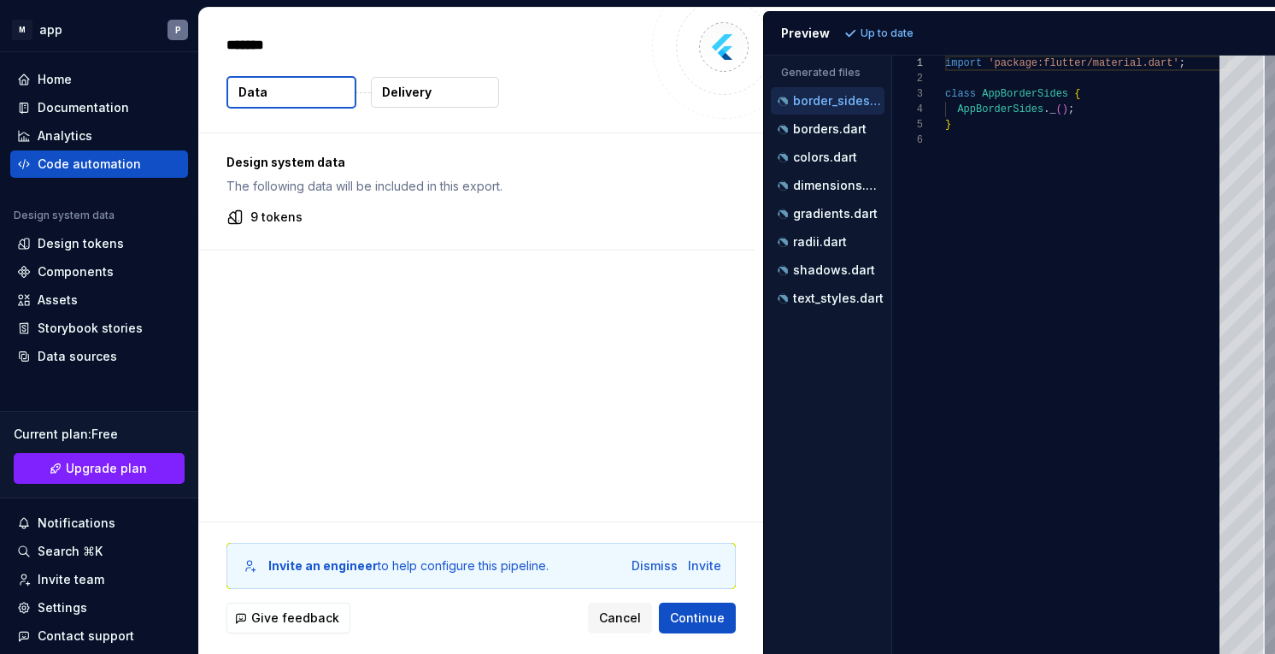
type textarea "*"
click at [846, 247] on div "radii.dart" at bounding box center [829, 241] width 110 height 17
click at [819, 186] on p "dimensions.dart" at bounding box center [838, 186] width 91 height 14
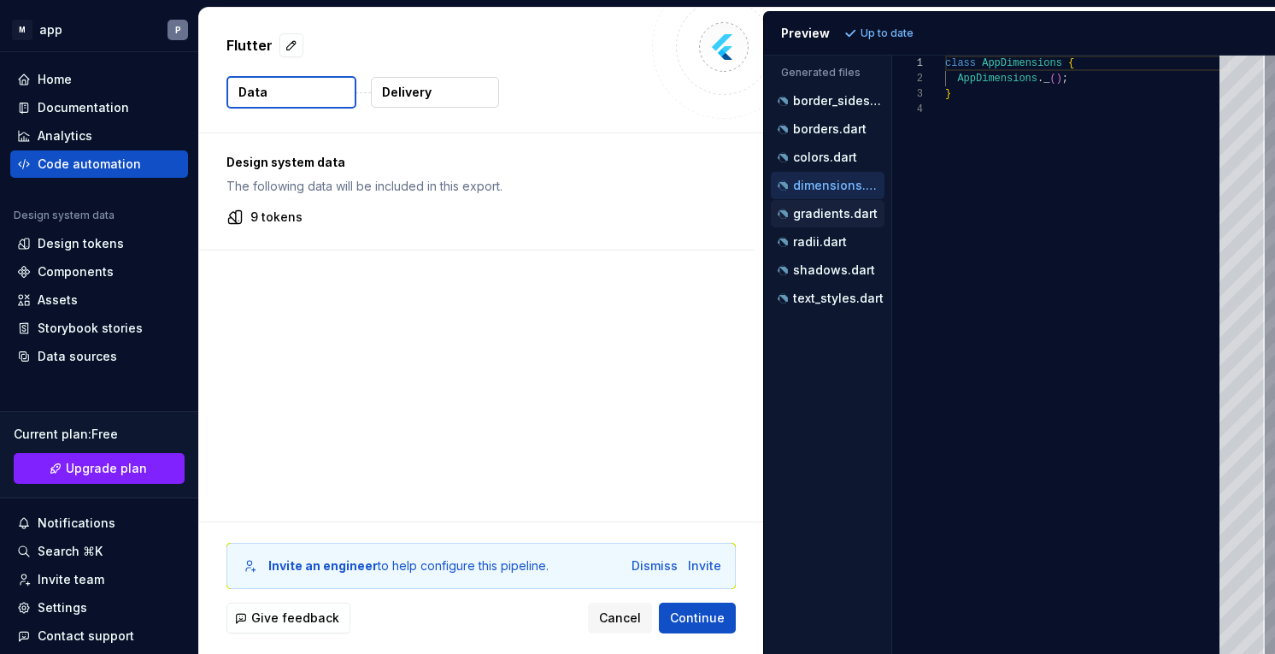
click at [814, 212] on p "gradients.dart" at bounding box center [835, 214] width 85 height 14
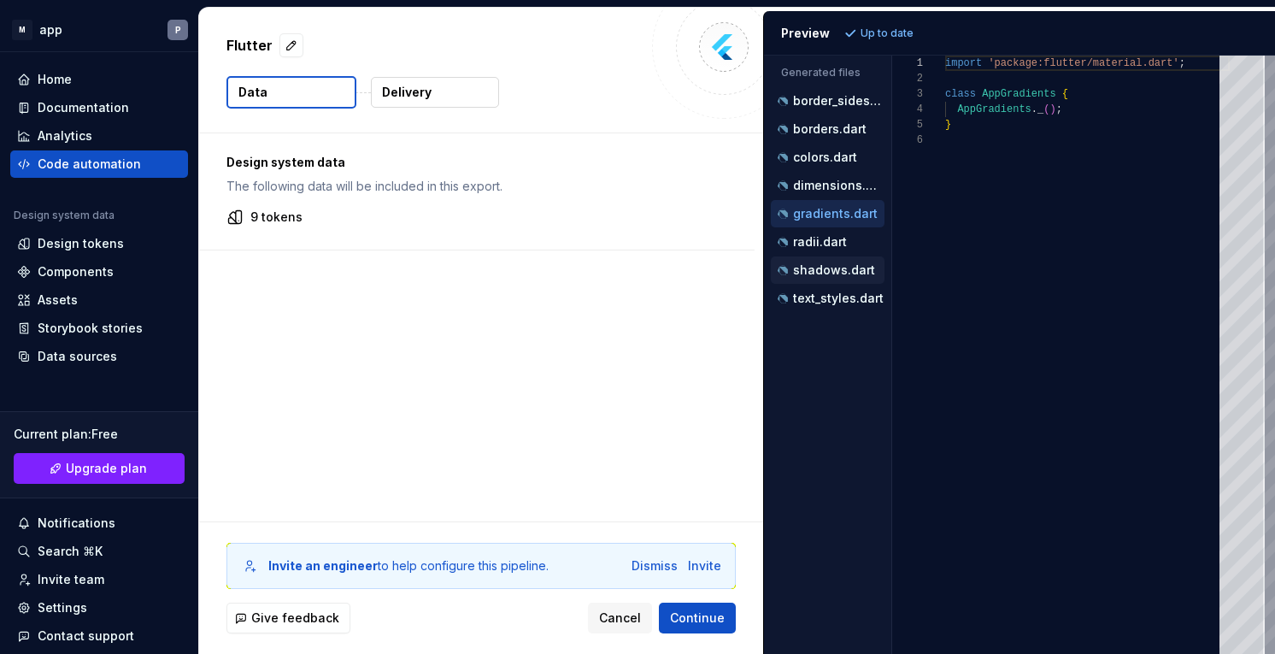
click at [814, 261] on button "shadows.dart" at bounding box center [828, 270] width 114 height 19
type textarea "**********"
click at [820, 283] on div "shadows.dart" at bounding box center [828, 269] width 114 height 27
click at [454, 102] on button "Delivery" at bounding box center [435, 92] width 128 height 31
click at [407, 84] on p "Delivery" at bounding box center [407, 92] width 50 height 17
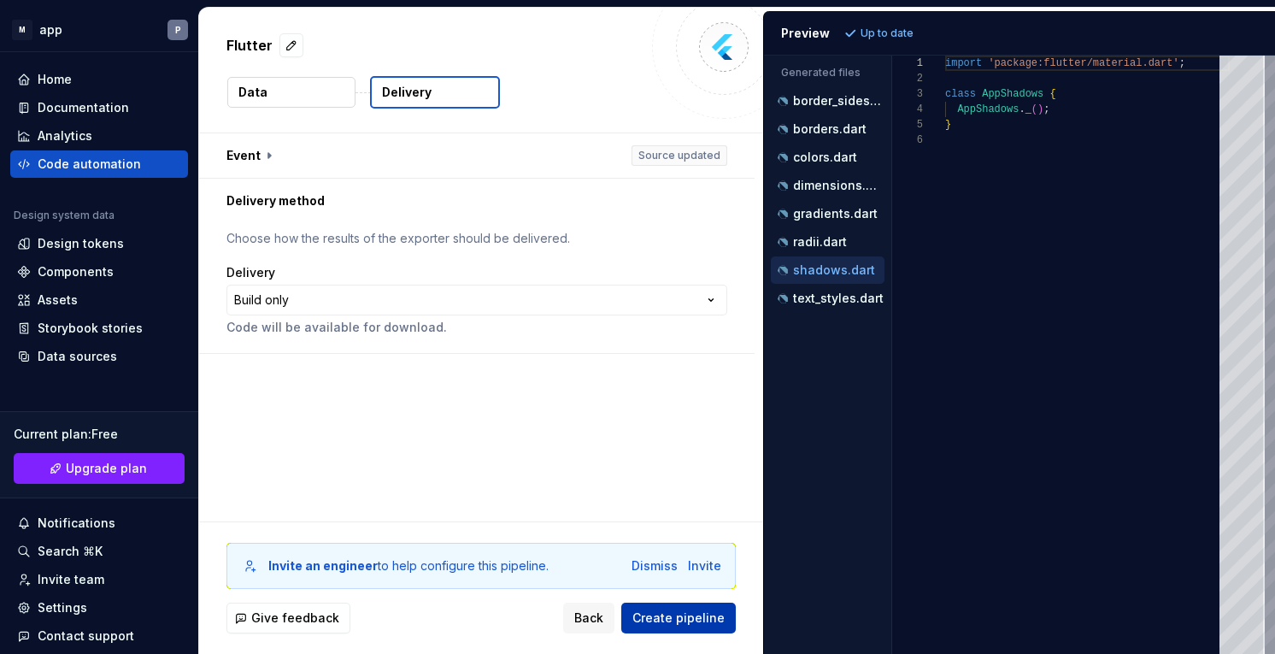
click at [688, 623] on span "Create pipeline" at bounding box center [678, 617] width 92 height 17
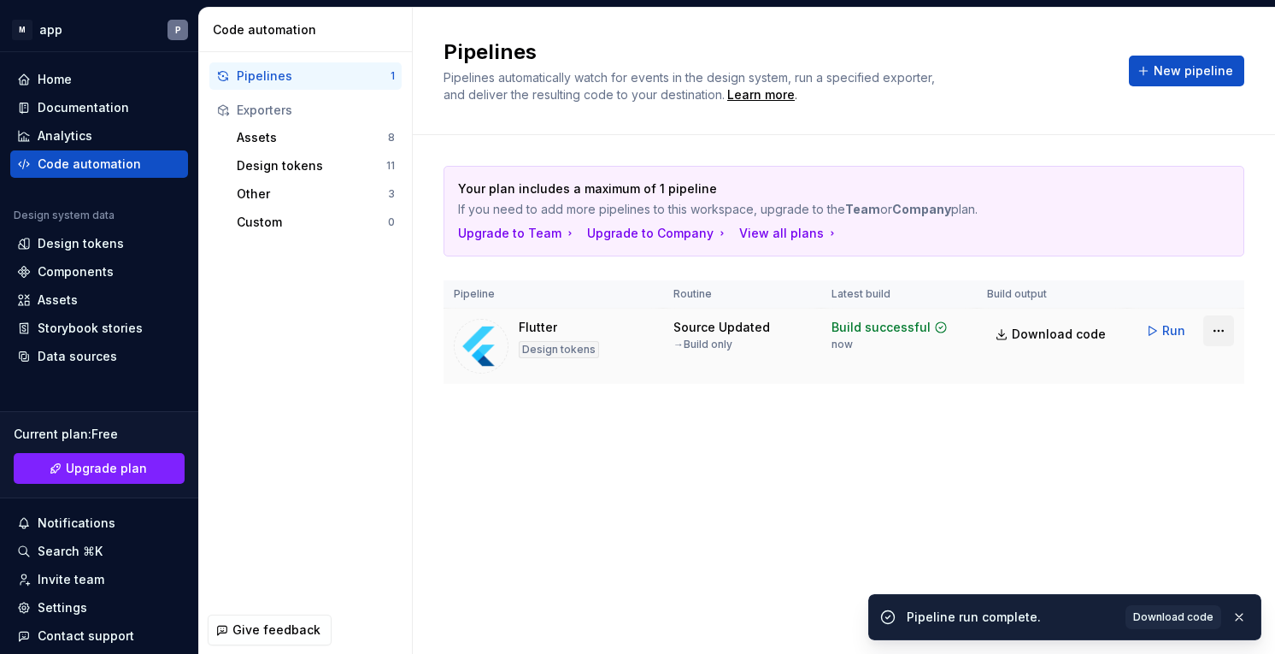
click at [1213, 329] on html "M app P Home Documentation Analytics Code automation Design system data Design …" at bounding box center [637, 327] width 1275 height 654
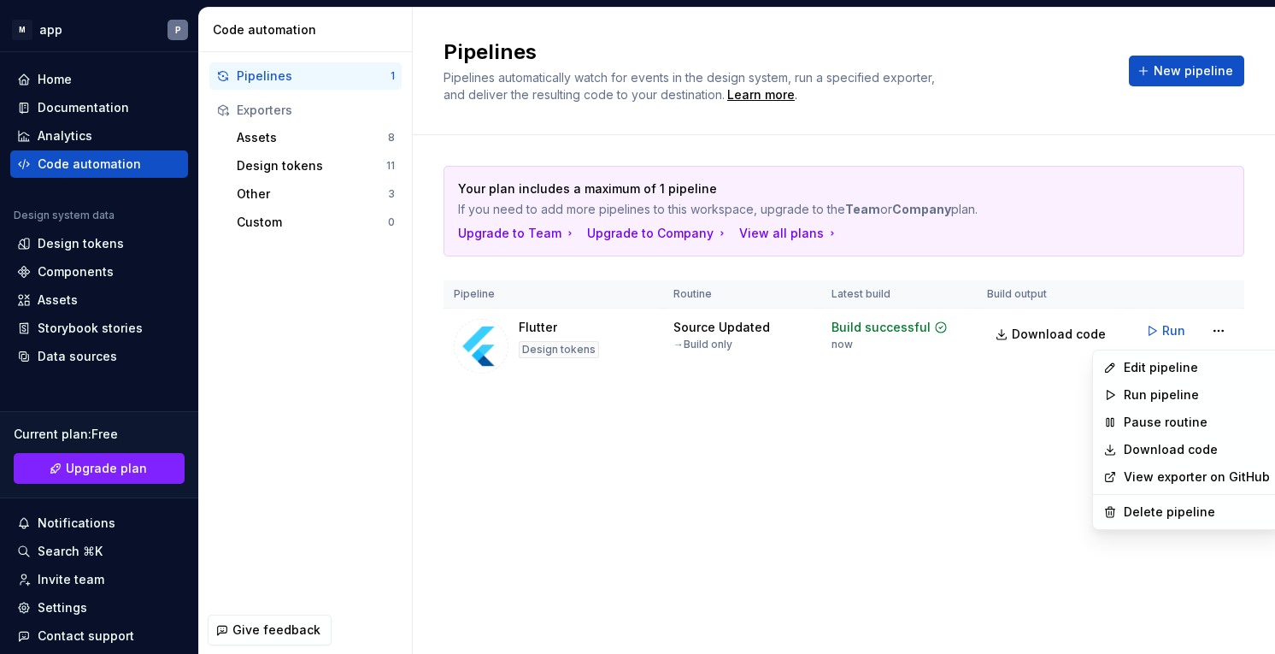
click at [1008, 438] on html "M app P Home Documentation Analytics Code automation Design system data Design …" at bounding box center [637, 327] width 1275 height 654
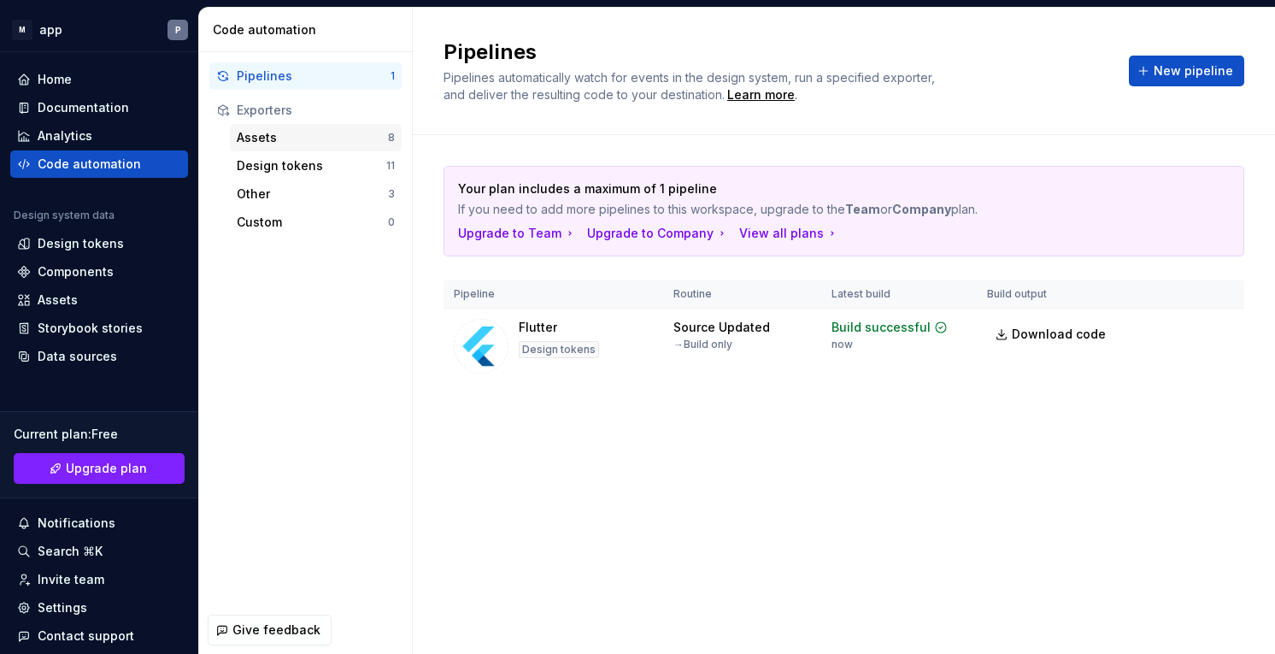
click at [306, 150] on div "Assets 8" at bounding box center [316, 137] width 172 height 27
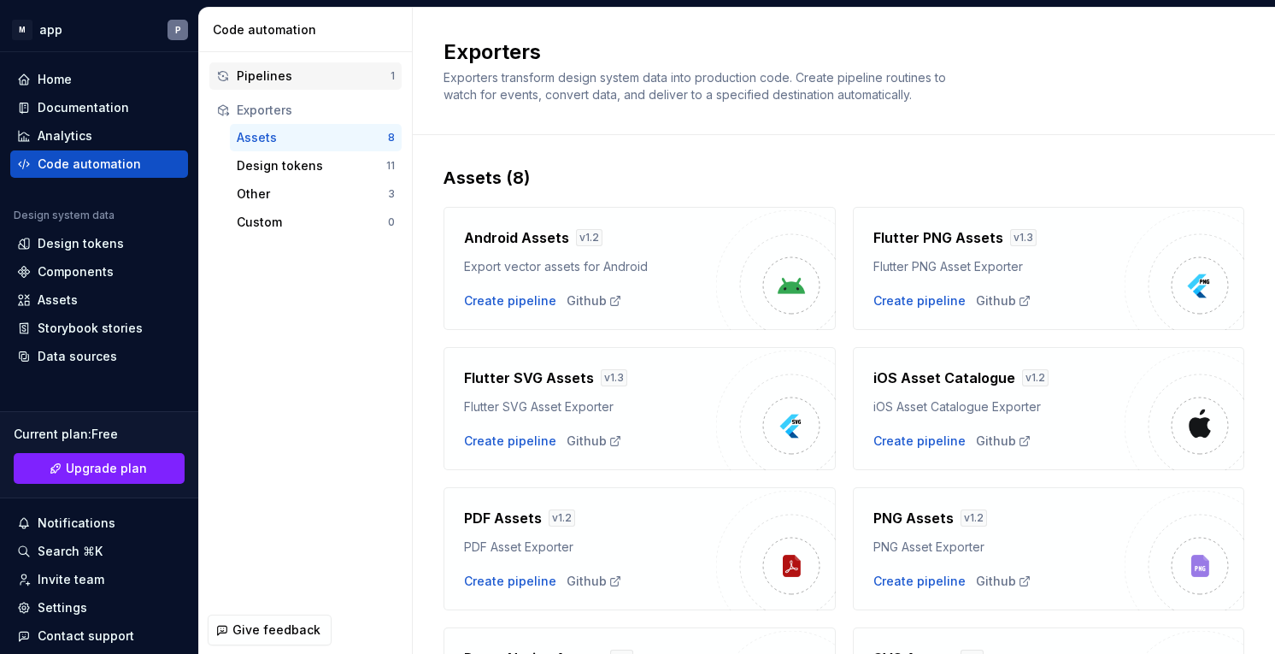
click at [285, 73] on div "Pipelines" at bounding box center [314, 76] width 154 height 17
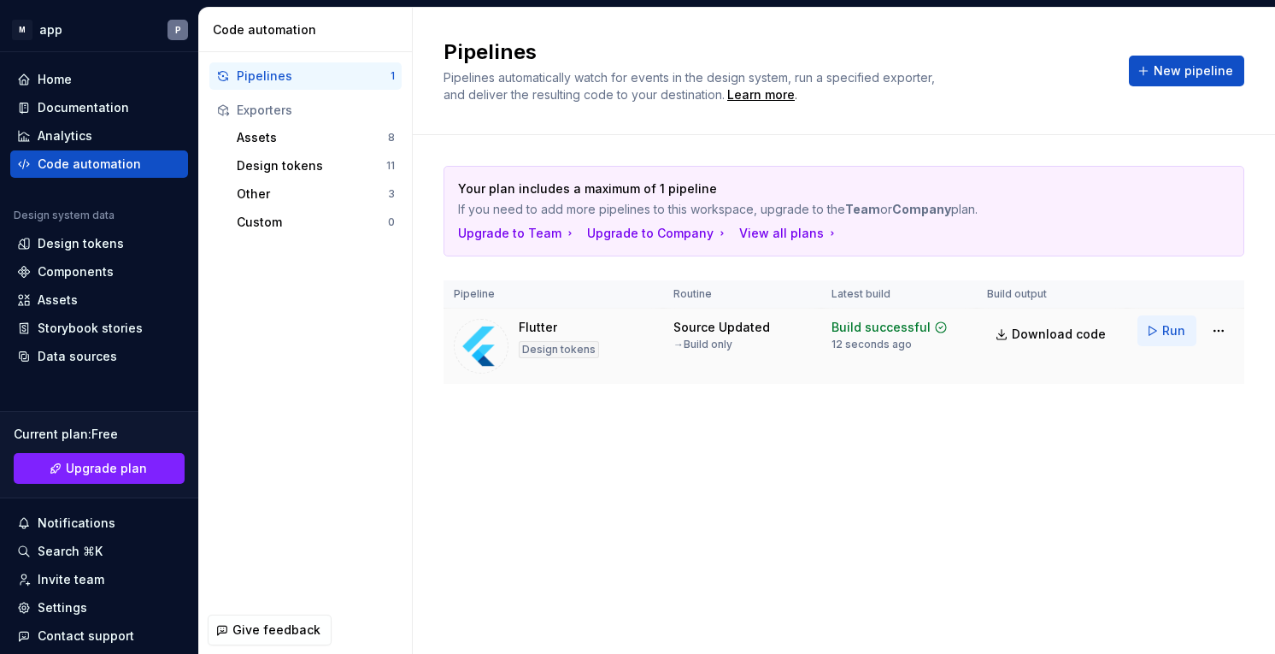
click at [1159, 338] on button "Run" at bounding box center [1166, 330] width 59 height 31
click at [474, 346] on img at bounding box center [481, 346] width 55 height 55
